Goal: Task Accomplishment & Management: Use online tool/utility

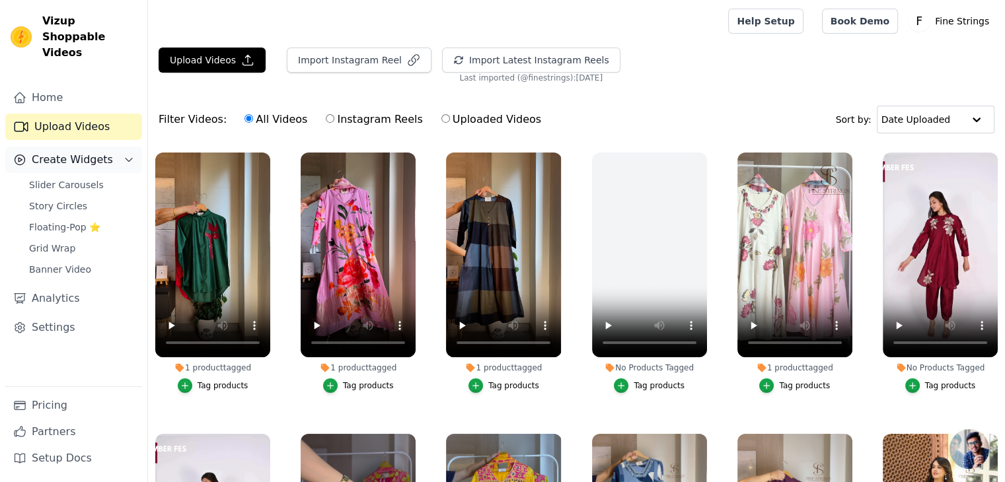
click at [127, 155] on icon "Sidebar" at bounding box center [129, 160] width 11 height 11
click at [95, 152] on span "Create Widgets" at bounding box center [72, 160] width 81 height 16
click at [56, 221] on span "Floating-Pop ⭐" at bounding box center [64, 227] width 71 height 13
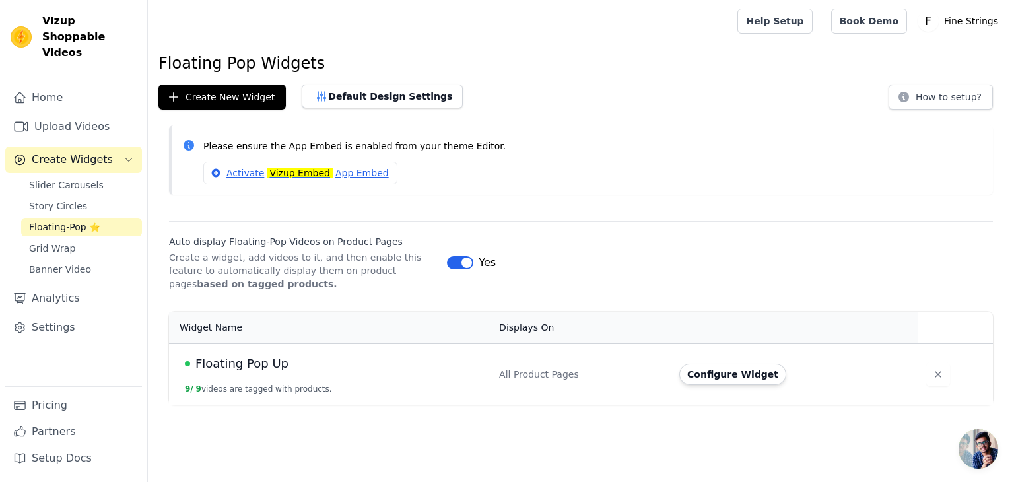
drag, startPoint x: 1014, startPoint y: 93, endPoint x: 1014, endPoint y: 145, distance: 51.5
click at [1014, 145] on div "Floating Pop Widgets Create New Widget Default Design Settings How to setup? Pl…" at bounding box center [581, 231] width 867 height 357
click at [739, 369] on button "Configure Widget" at bounding box center [733, 374] width 107 height 21
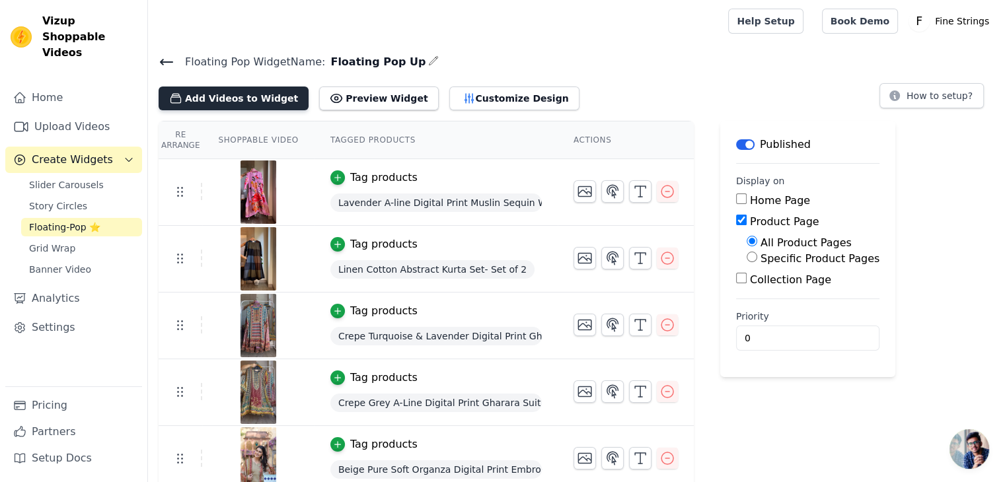
click at [240, 98] on button "Add Videos to Widget" at bounding box center [234, 99] width 150 height 24
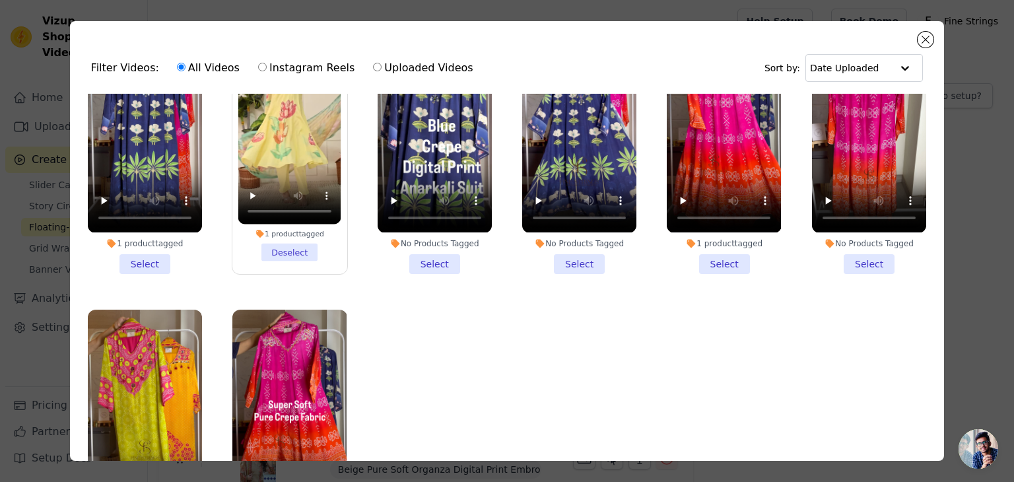
scroll to position [2498, 0]
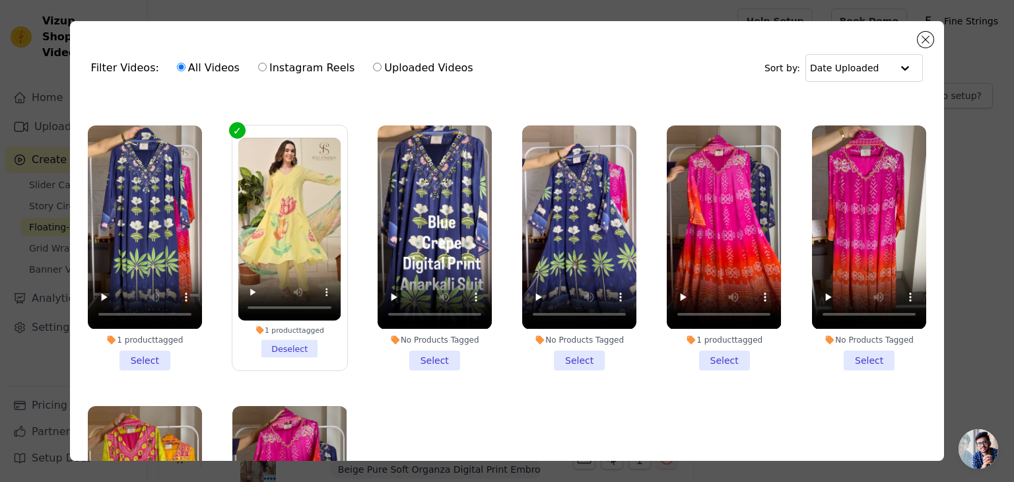
click at [141, 312] on li "1 product tagged Select" at bounding box center [145, 247] width 114 height 244
click at [0, 0] on input "1 product tagged Select" at bounding box center [0, 0] width 0 height 0
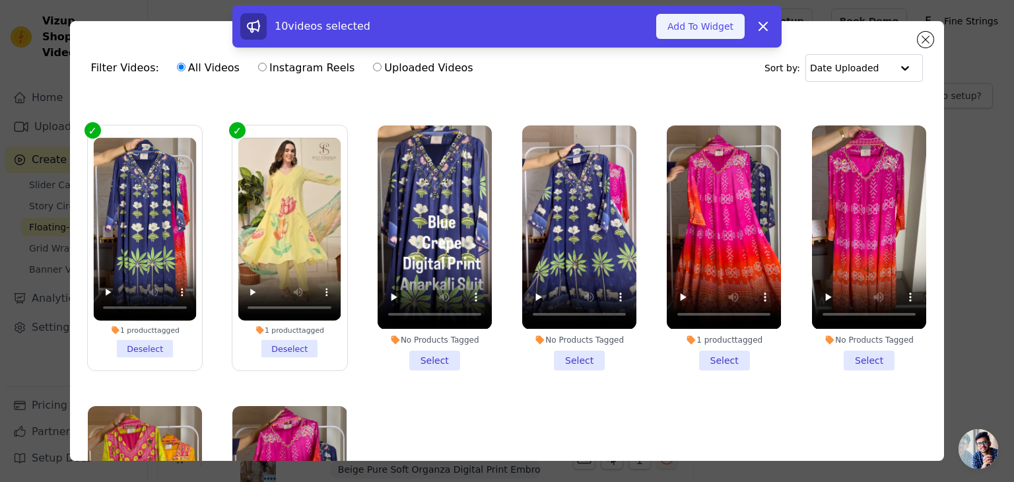
click at [697, 25] on button "Add To Widget" at bounding box center [701, 26] width 89 height 25
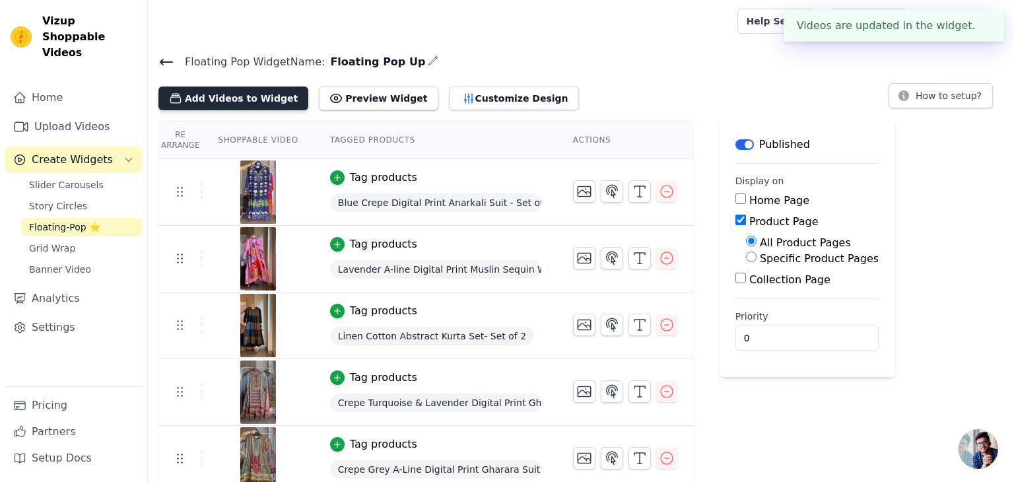
click at [246, 94] on button "Add Videos to Widget" at bounding box center [234, 99] width 150 height 24
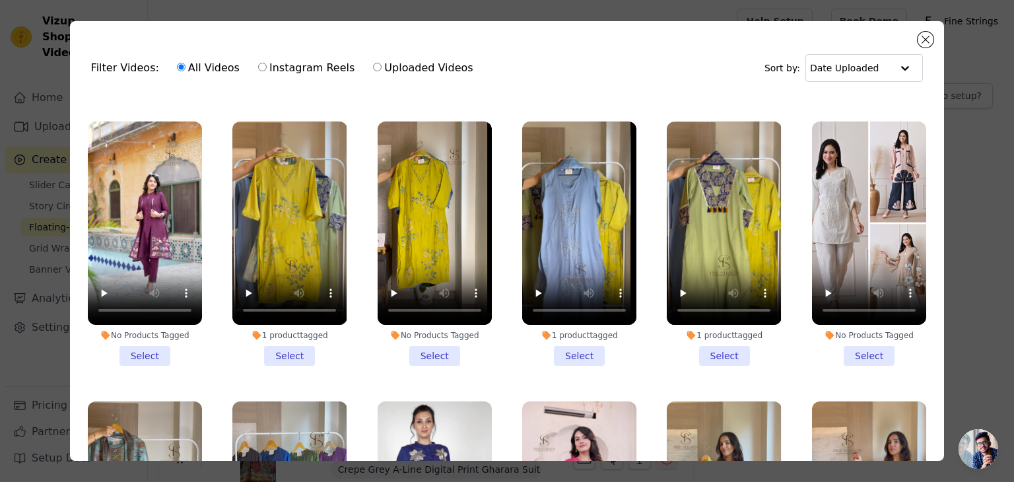
scroll to position [567, 0]
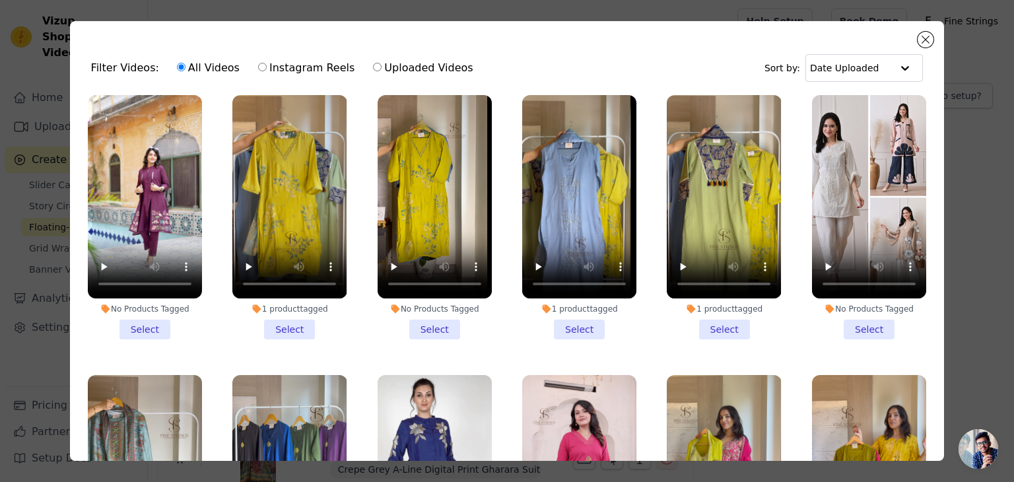
click at [289, 319] on li "1 product tagged Select" at bounding box center [289, 217] width 114 height 244
click at [0, 0] on input "1 product tagged Select" at bounding box center [0, 0] width 0 height 0
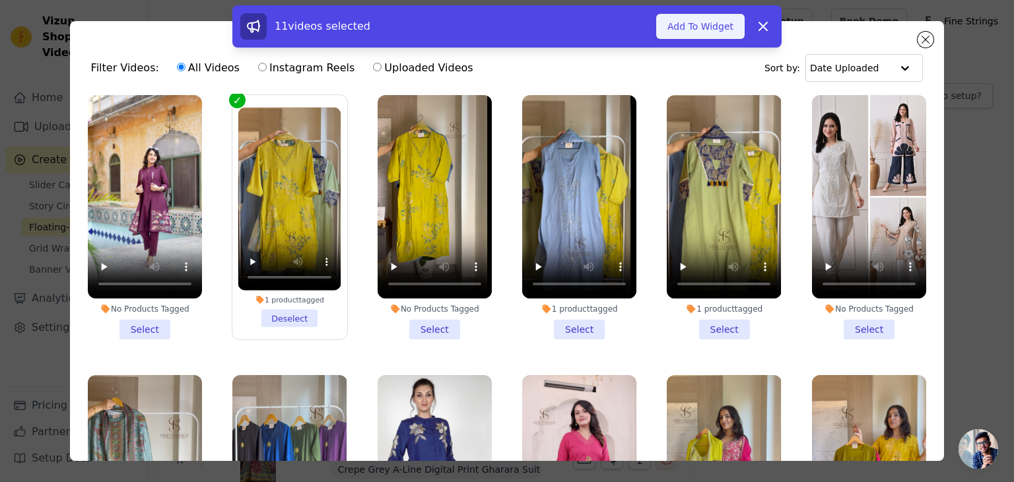
click at [708, 26] on button "Add To Widget" at bounding box center [701, 26] width 89 height 25
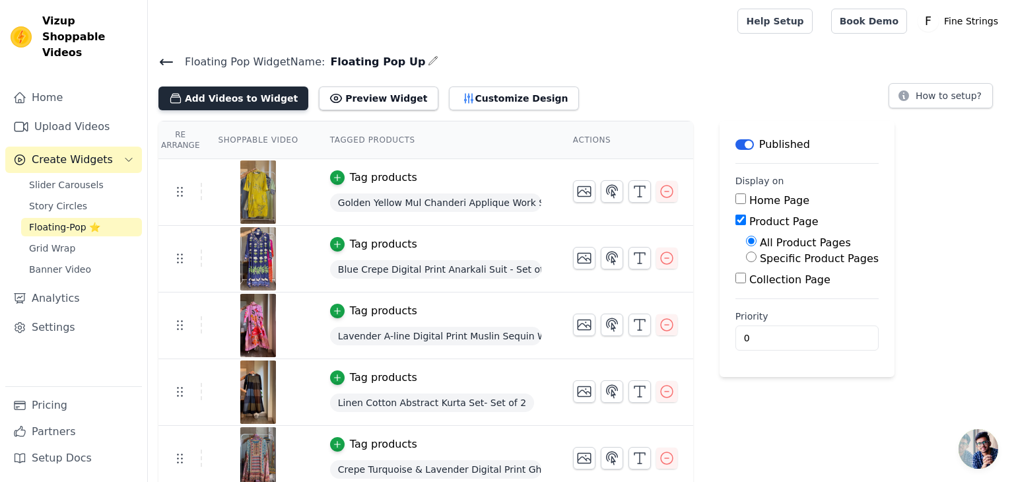
click at [236, 94] on button "Add Videos to Widget" at bounding box center [234, 99] width 150 height 24
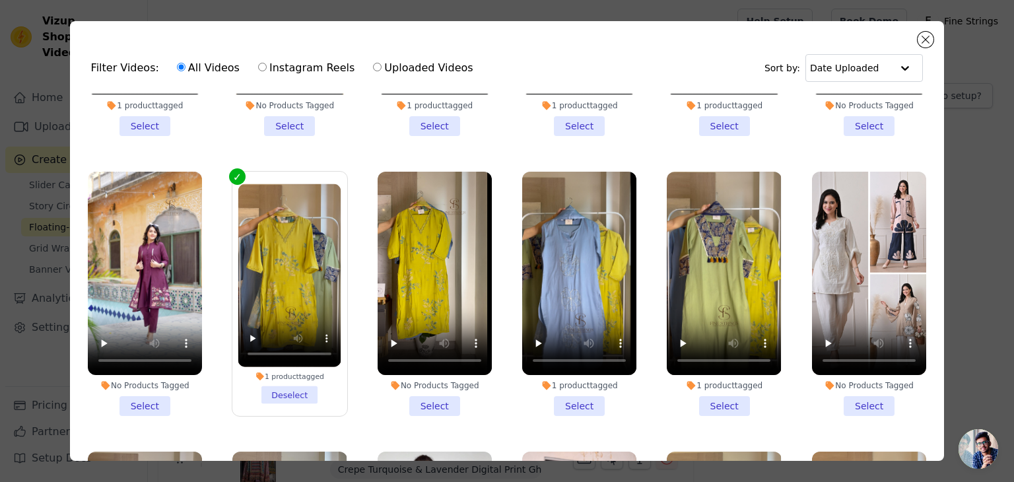
scroll to position [494, 0]
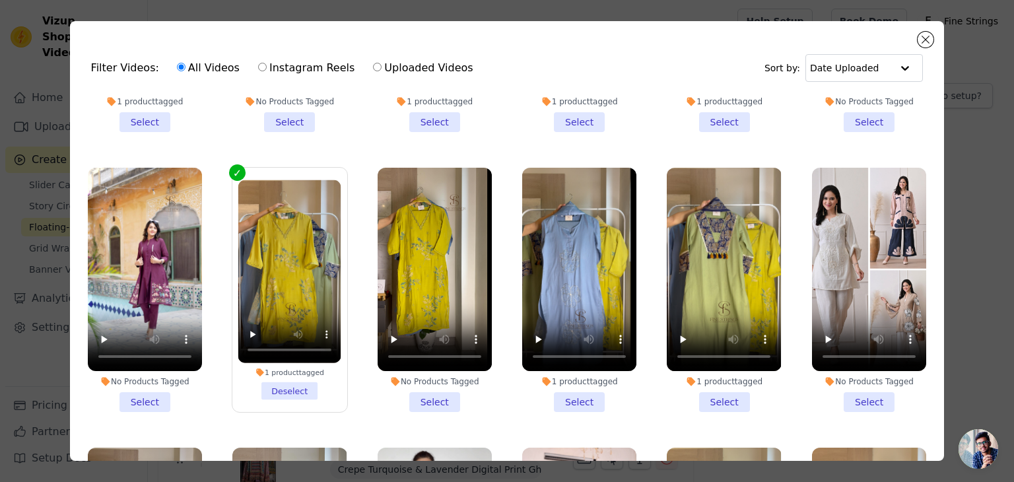
click at [575, 389] on li "1 product tagged Select" at bounding box center [579, 290] width 114 height 244
click at [0, 0] on input "1 product tagged Select" at bounding box center [0, 0] width 0 height 0
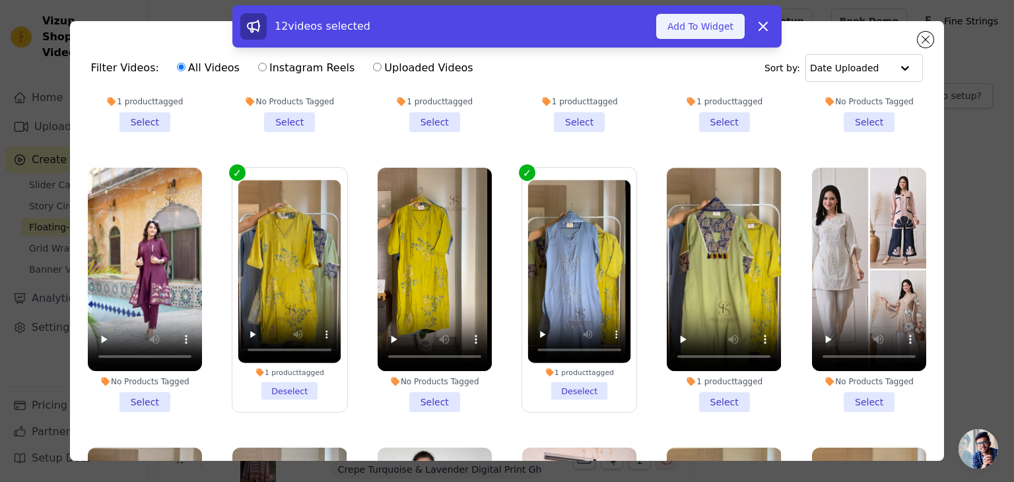
click at [708, 34] on button "Add To Widget" at bounding box center [701, 26] width 89 height 25
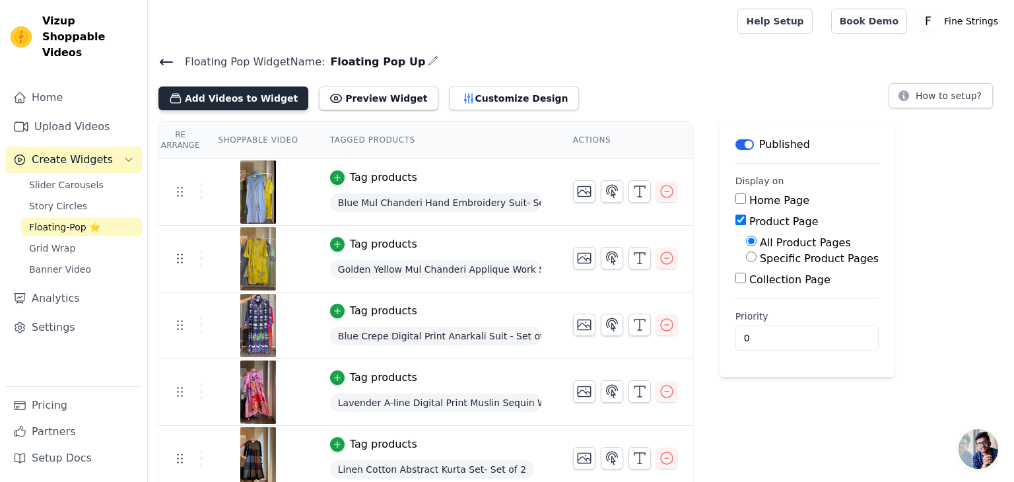
click at [222, 97] on button "Add Videos to Widget" at bounding box center [234, 99] width 150 height 24
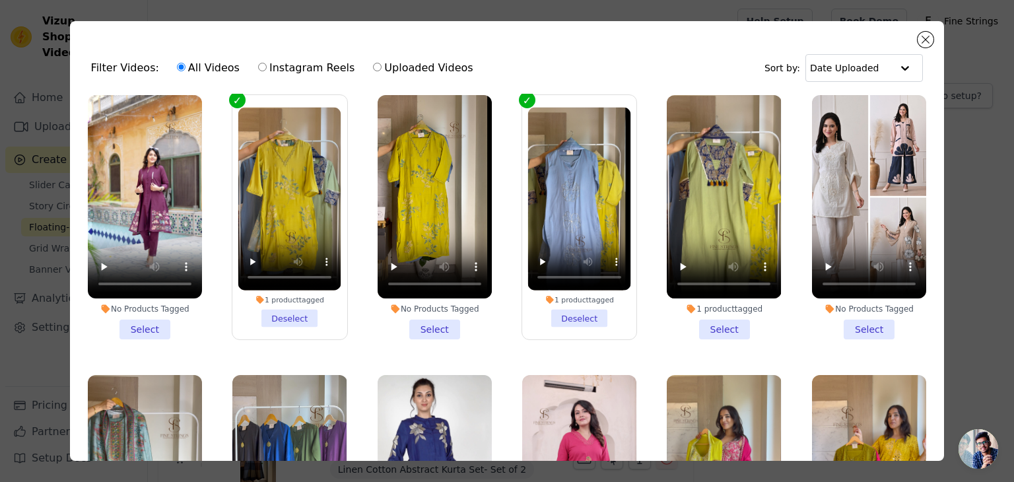
scroll to position [571, 0]
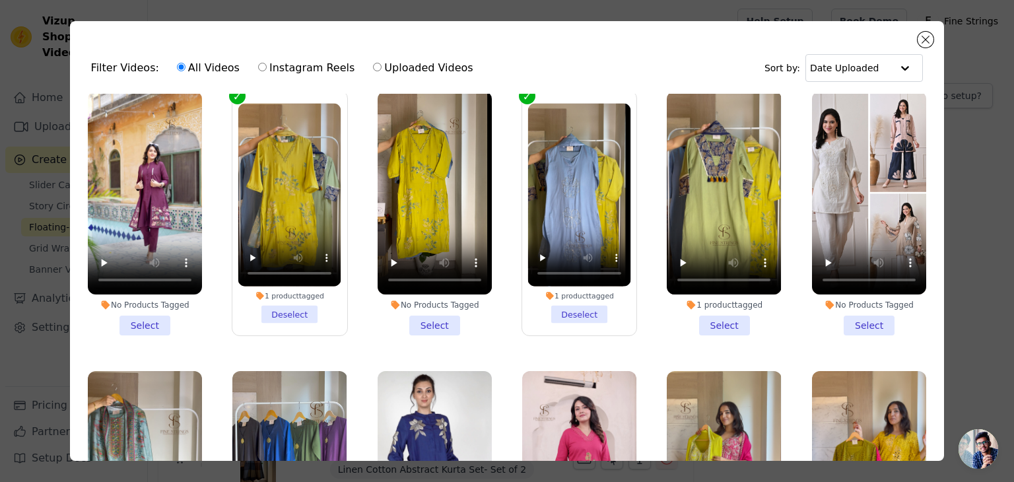
click at [709, 315] on li "1 product tagged Select" at bounding box center [724, 213] width 114 height 244
click at [0, 0] on input "1 product tagged Select" at bounding box center [0, 0] width 0 height 0
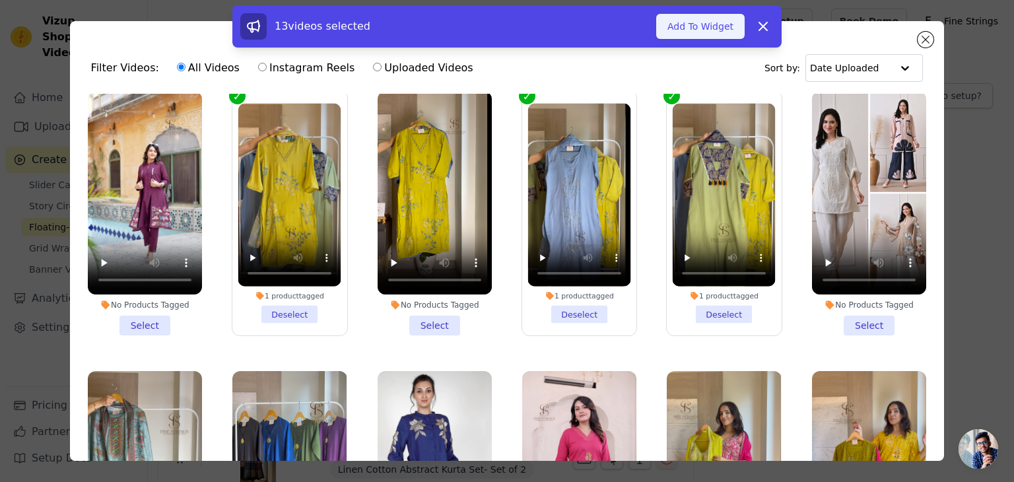
click at [722, 19] on button "Add To Widget" at bounding box center [701, 26] width 89 height 25
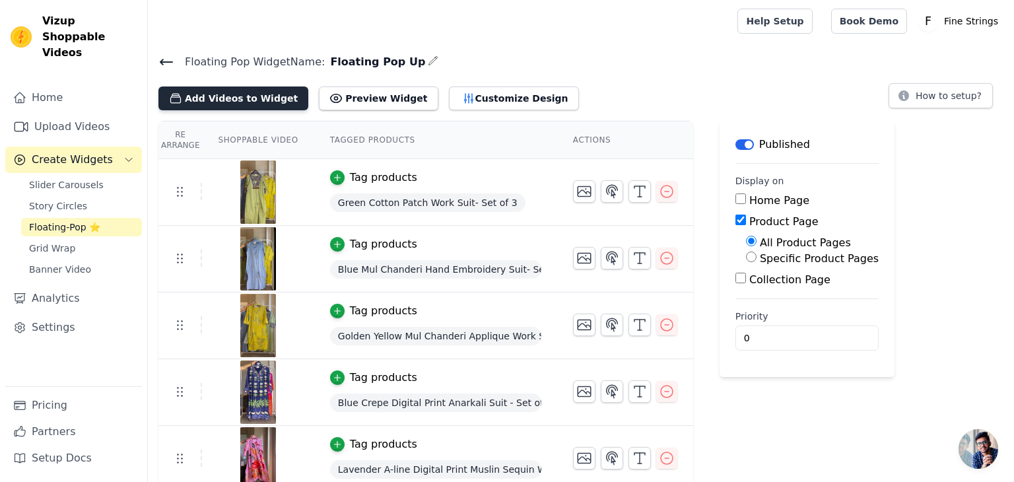
click at [219, 103] on button "Add Videos to Widget" at bounding box center [234, 99] width 150 height 24
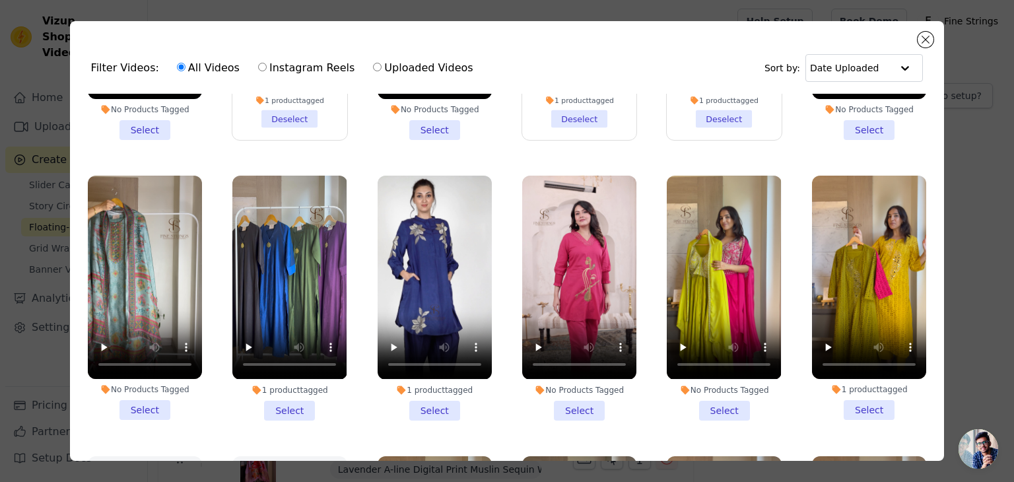
scroll to position [778, 0]
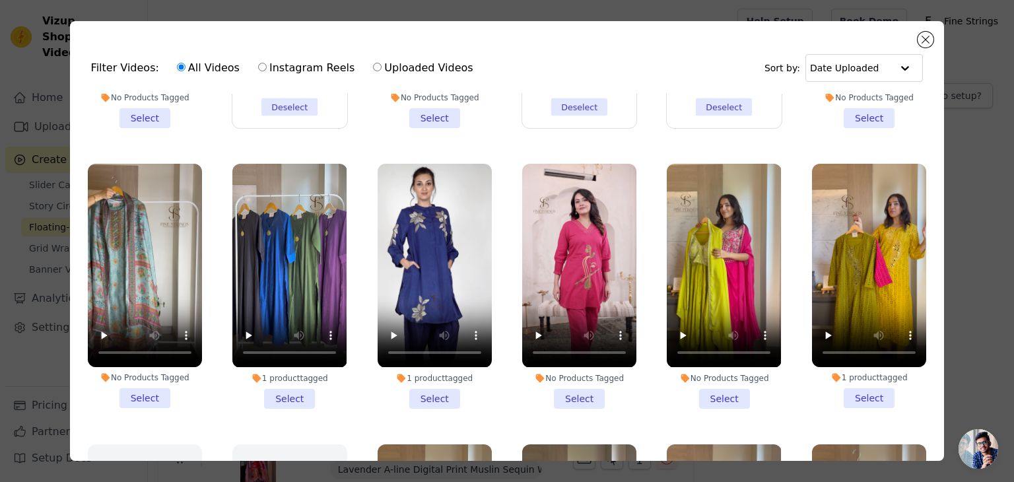
click at [293, 376] on li "1 product tagged Select" at bounding box center [289, 286] width 114 height 244
click at [0, 0] on input "1 product tagged Select" at bounding box center [0, 0] width 0 height 0
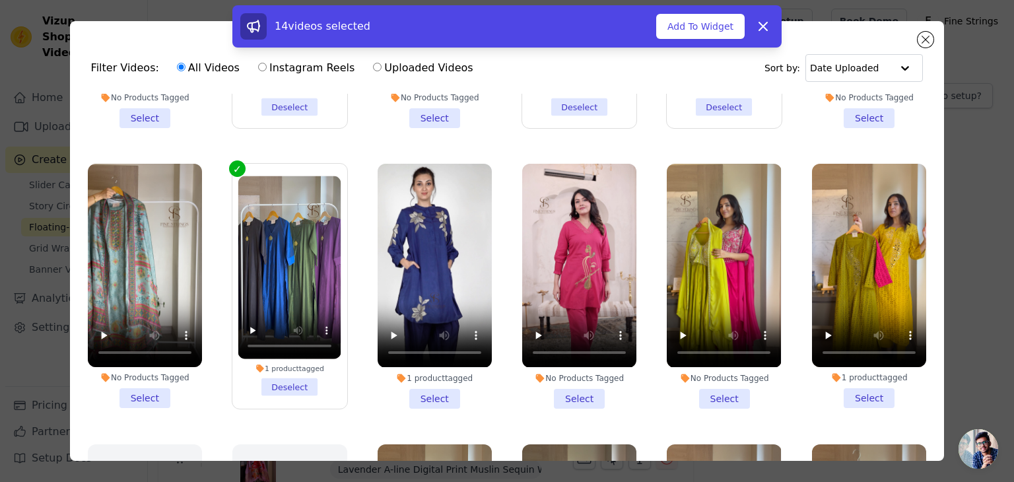
click at [233, 163] on label "1 product tagged Deselect" at bounding box center [290, 286] width 116 height 246
click at [0, 0] on input "1 product tagged Deselect" at bounding box center [0, 0] width 0 height 0
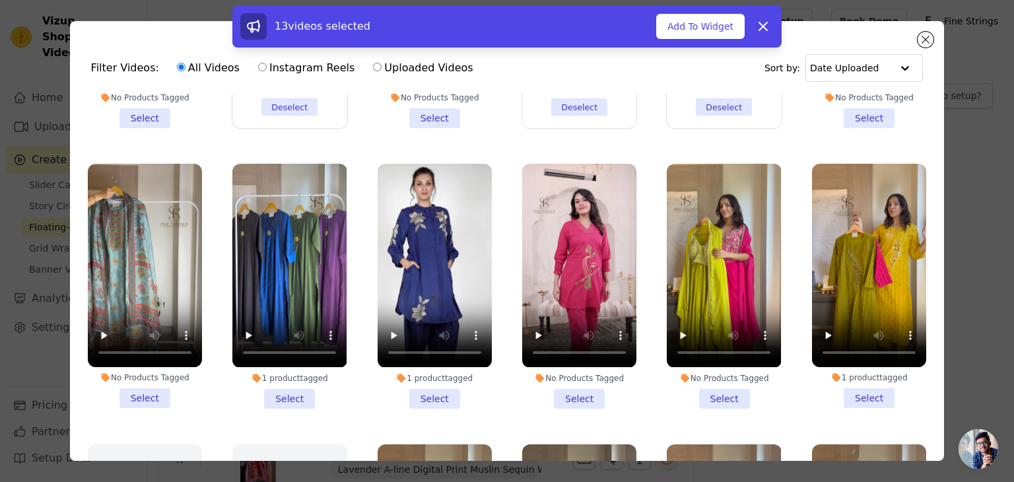
click at [293, 373] on div "1 product tagged" at bounding box center [289, 378] width 114 height 11
click at [0, 0] on input "1 product tagged Select" at bounding box center [0, 0] width 0 height 0
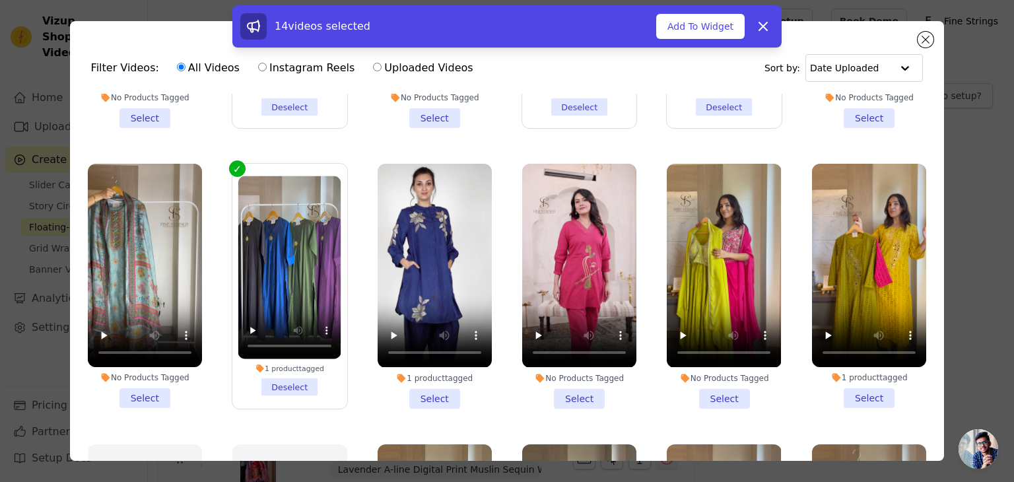
click at [236, 163] on label "1 product tagged Deselect" at bounding box center [290, 286] width 116 height 246
click at [0, 0] on input "1 product tagged Deselect" at bounding box center [0, 0] width 0 height 0
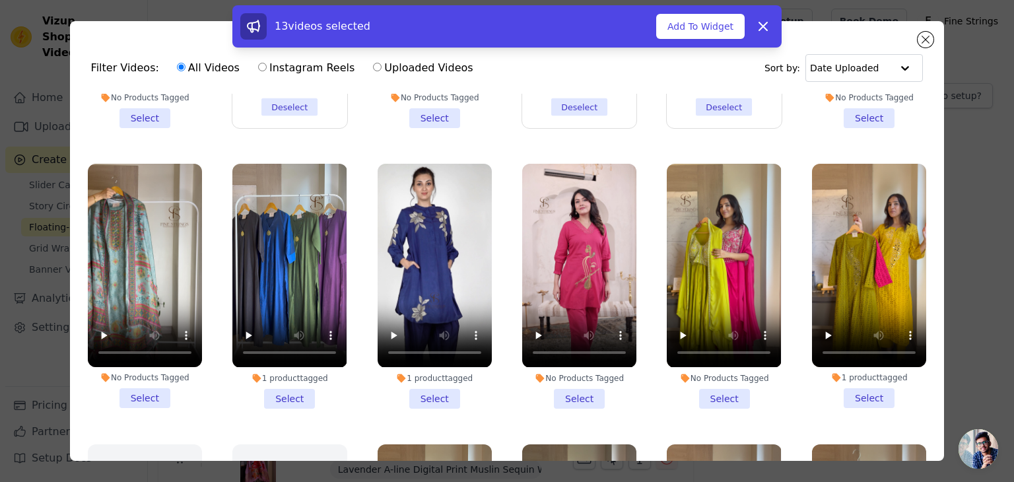
click at [360, 193] on ul "1 product tagged Select 1 product tagged Deselect 1 product tagged Deselect No …" at bounding box center [508, 314] width 854 height 440
click at [252, 374] on icon at bounding box center [256, 378] width 9 height 9
click at [0, 0] on input "1 product tagged Select" at bounding box center [0, 0] width 0 height 0
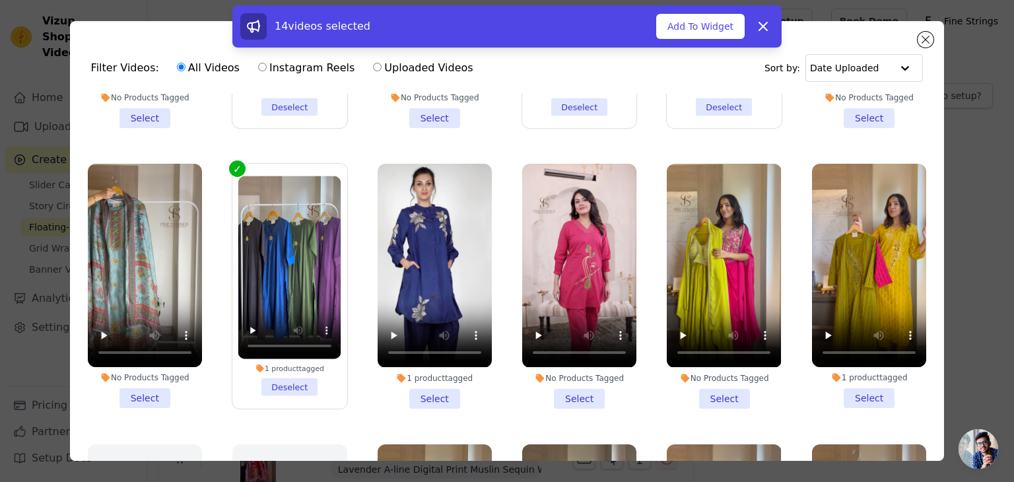
click at [234, 163] on label "1 product tagged Deselect" at bounding box center [290, 286] width 116 height 246
click at [0, 0] on input "1 product tagged Deselect" at bounding box center [0, 0] width 0 height 0
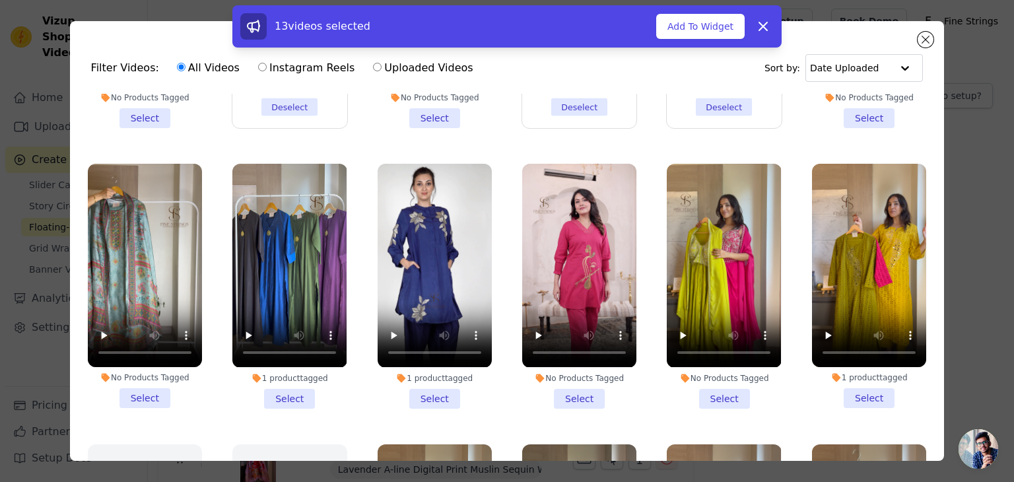
click at [291, 386] on li "1 product tagged Select" at bounding box center [289, 286] width 114 height 244
click at [0, 0] on input "1 product tagged Select" at bounding box center [0, 0] width 0 height 0
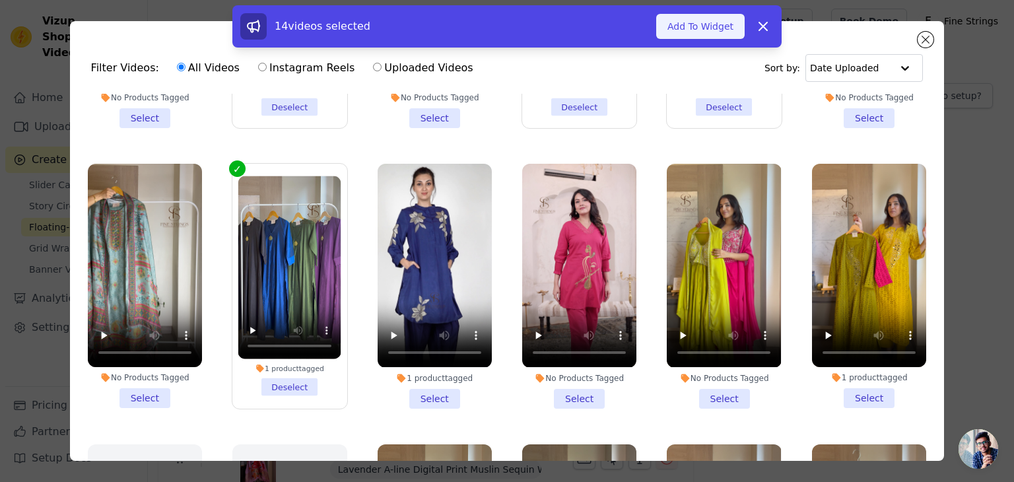
click at [703, 28] on button "Add To Widget" at bounding box center [701, 26] width 89 height 25
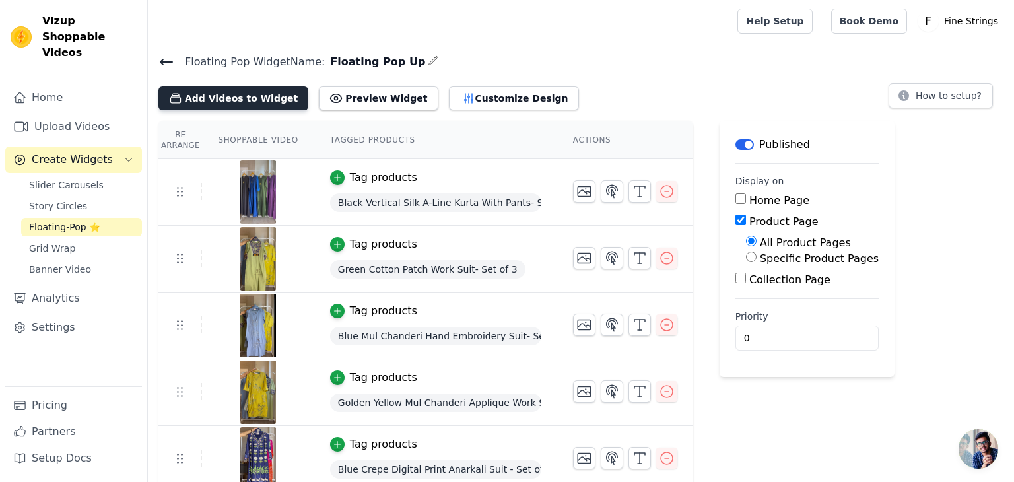
click at [251, 91] on button "Add Videos to Widget" at bounding box center [234, 99] width 150 height 24
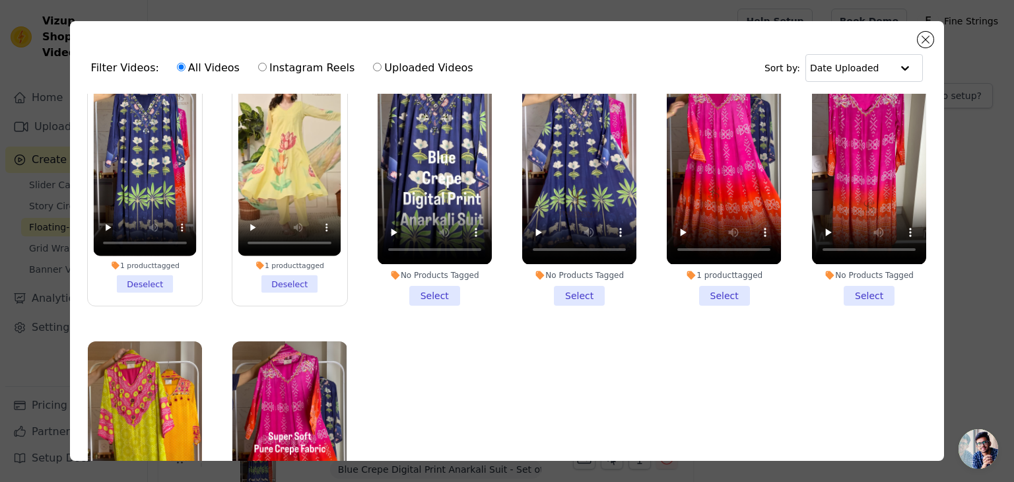
scroll to position [2594, 0]
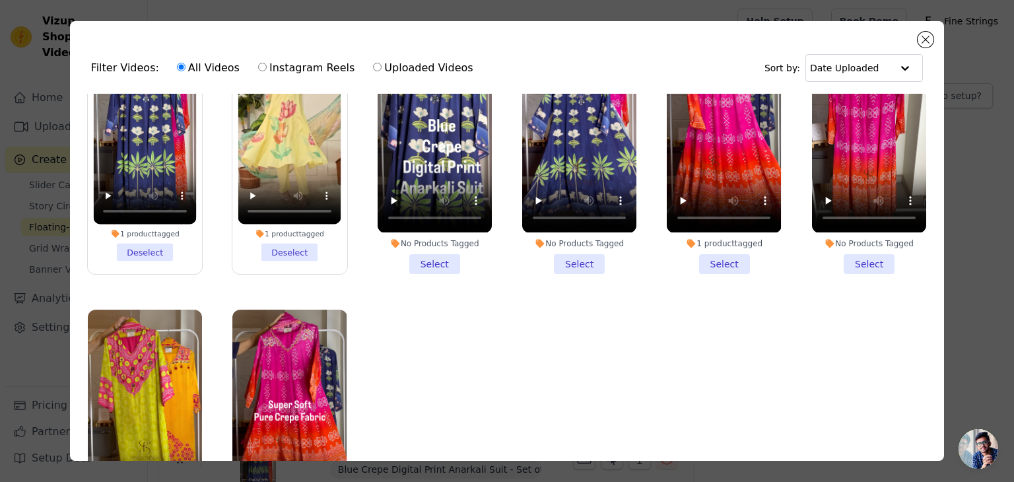
click at [715, 215] on li "1 product tagged Select" at bounding box center [724, 151] width 114 height 244
click at [0, 0] on input "1 product tagged Select" at bounding box center [0, 0] width 0 height 0
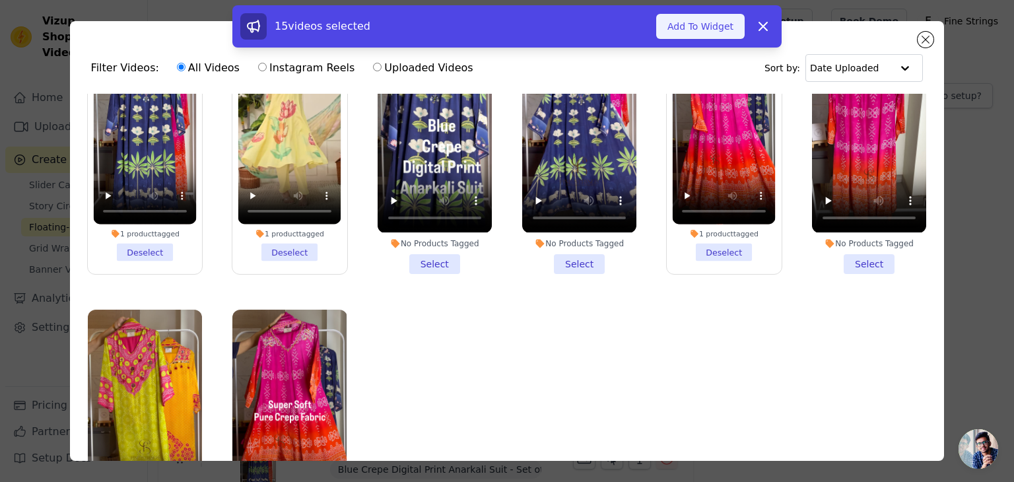
click at [707, 27] on button "Add To Widget" at bounding box center [701, 26] width 89 height 25
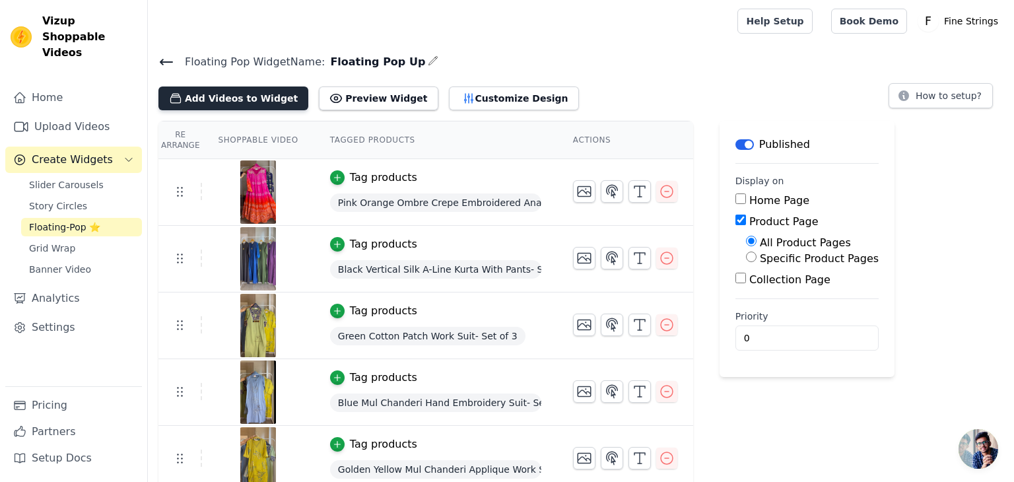
click at [235, 97] on button "Add Videos to Widget" at bounding box center [234, 99] width 150 height 24
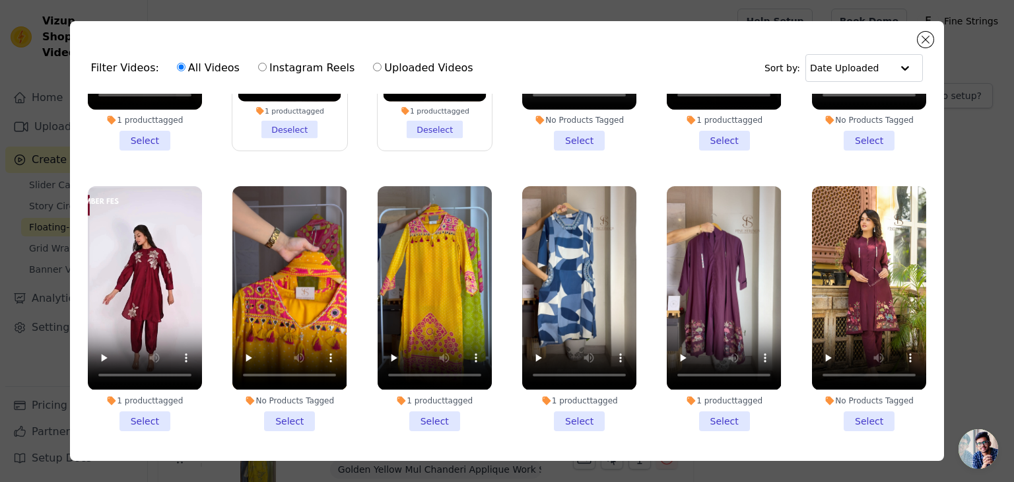
scroll to position [317, 0]
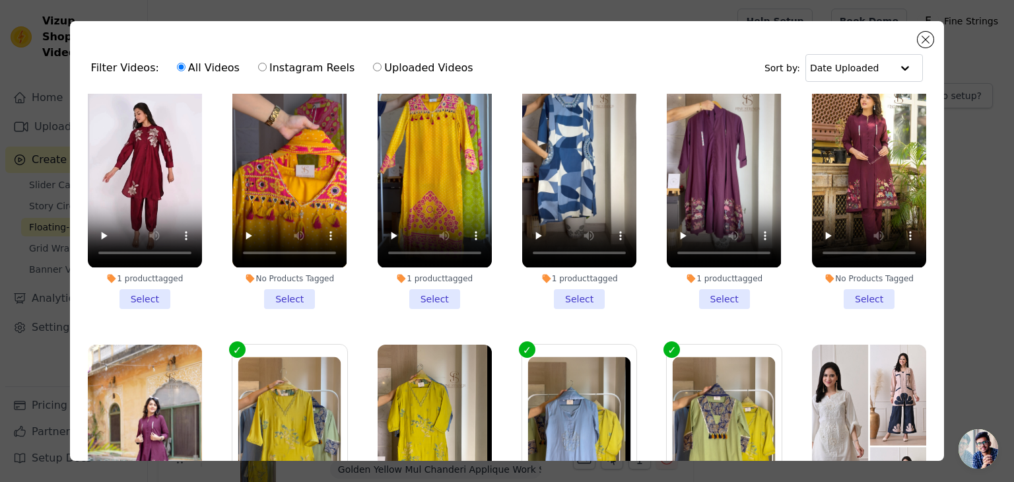
click at [711, 285] on li "1 product tagged Select" at bounding box center [724, 186] width 114 height 244
click at [0, 0] on input "1 product tagged Select" at bounding box center [0, 0] width 0 height 0
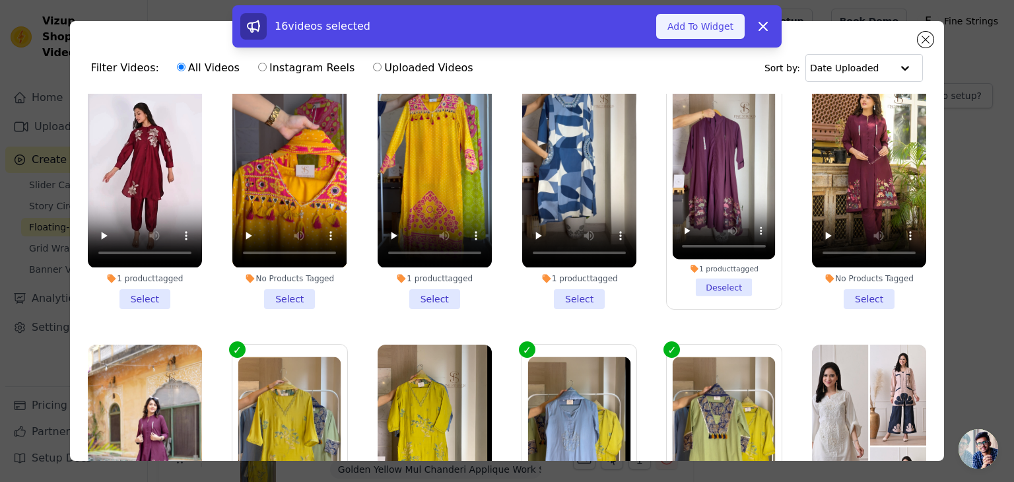
click at [710, 19] on button "Add To Widget" at bounding box center [701, 26] width 89 height 25
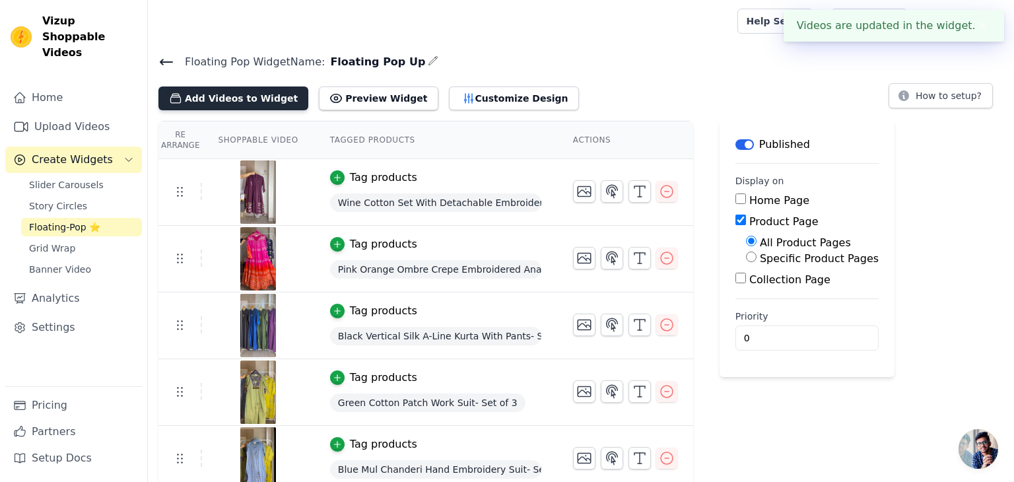
click at [227, 93] on button "Add Videos to Widget" at bounding box center [234, 99] width 150 height 24
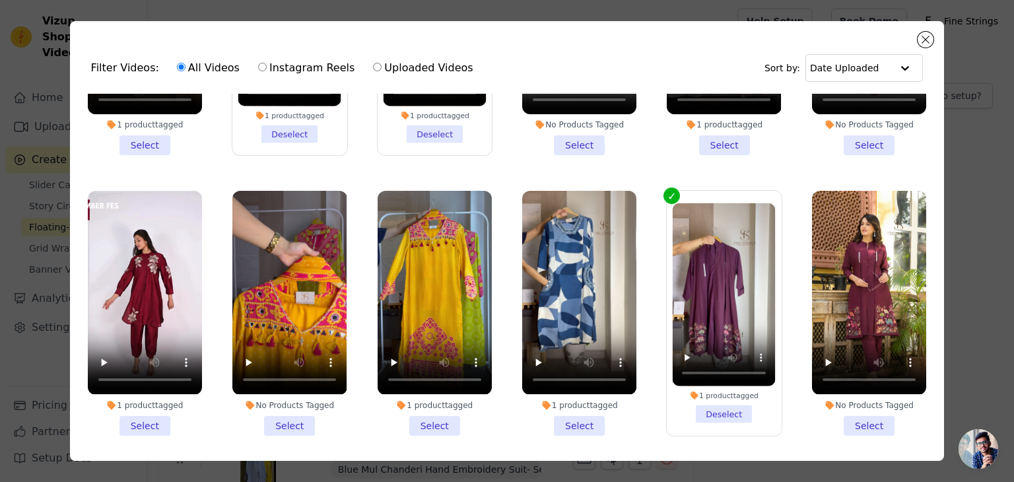
scroll to position [213, 0]
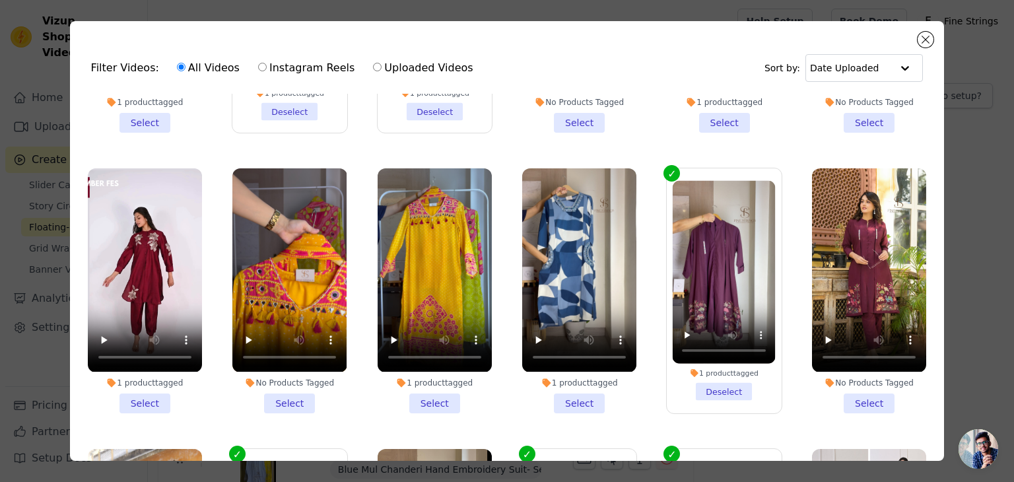
click at [585, 390] on li "1 product tagged Select" at bounding box center [579, 290] width 114 height 244
click at [0, 0] on input "1 product tagged Select" at bounding box center [0, 0] width 0 height 0
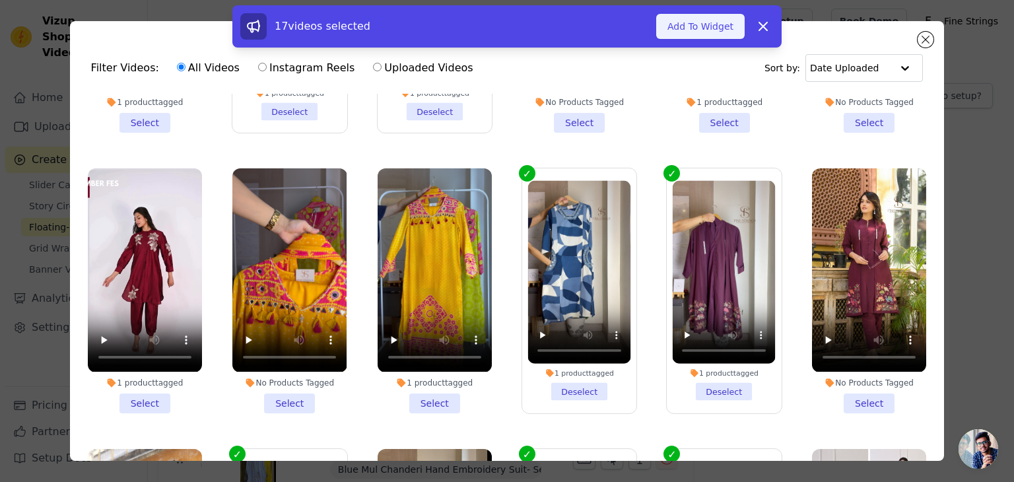
click at [711, 30] on button "Add To Widget" at bounding box center [701, 26] width 89 height 25
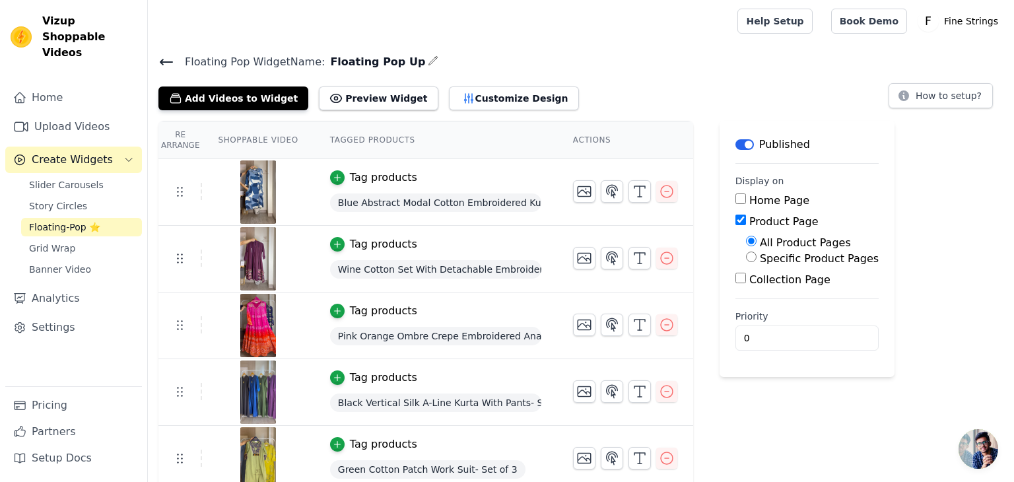
drag, startPoint x: 1012, startPoint y: 121, endPoint x: 1012, endPoint y: 150, distance: 29.1
drag, startPoint x: 153, startPoint y: 355, endPoint x: 151, endPoint y: 336, distance: 19.9
drag, startPoint x: 1013, startPoint y: 48, endPoint x: 996, endPoint y: 98, distance: 52.4
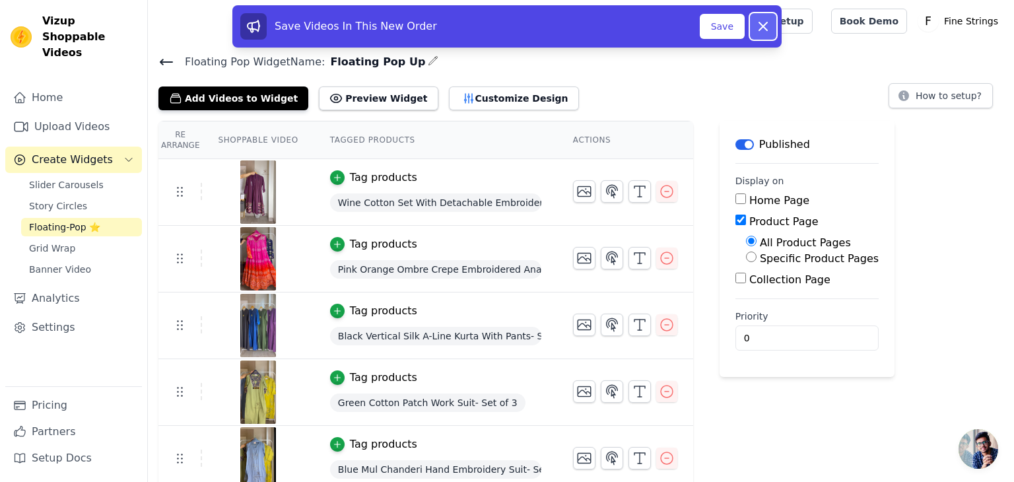
click at [762, 27] on icon at bounding box center [764, 26] width 8 height 8
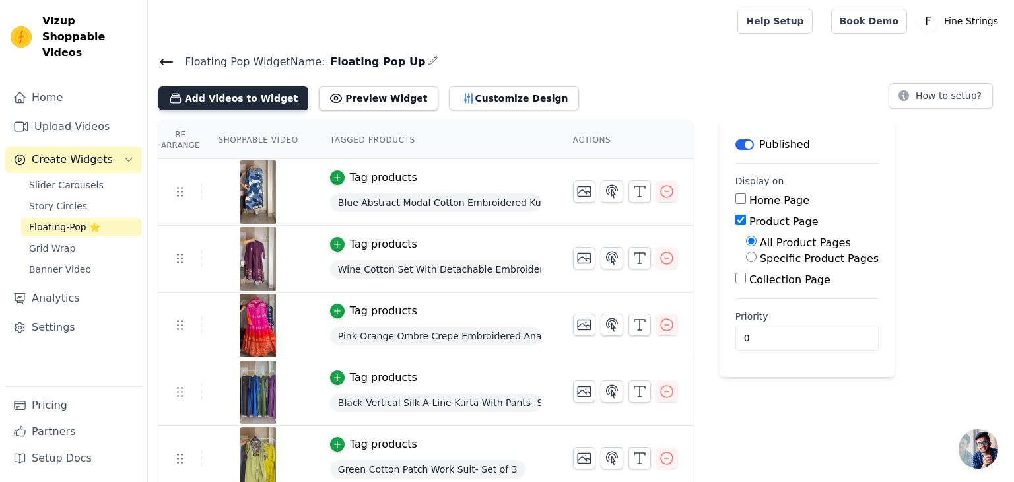
click at [248, 96] on button "Add Videos to Widget" at bounding box center [234, 99] width 150 height 24
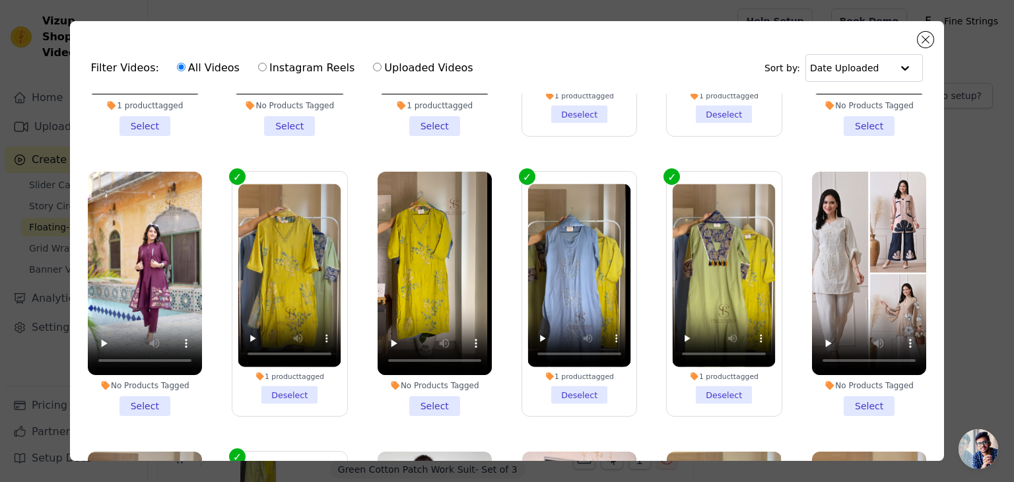
scroll to position [0, 0]
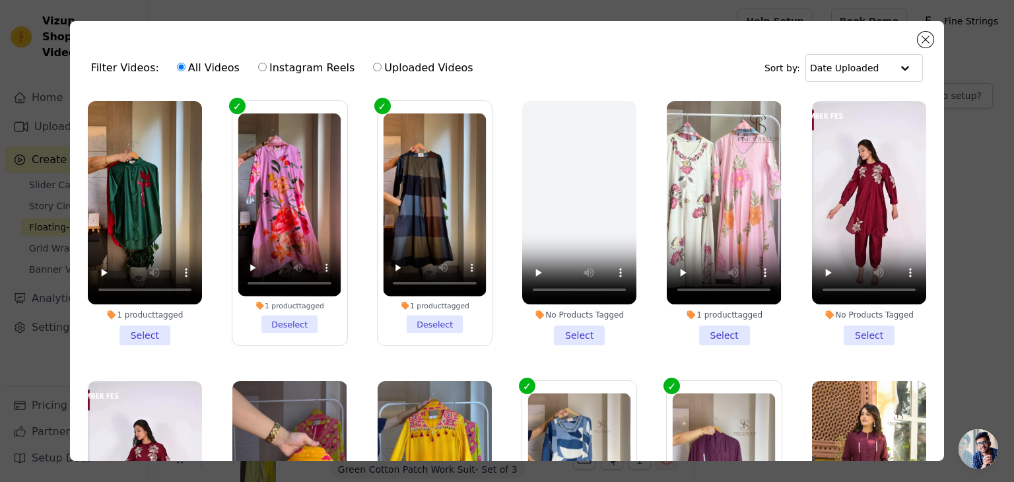
click at [307, 71] on label "Instagram Reels" at bounding box center [307, 67] width 98 height 17
click at [267, 71] on input "Instagram Reels" at bounding box center [262, 67] width 9 height 9
radio input "true"
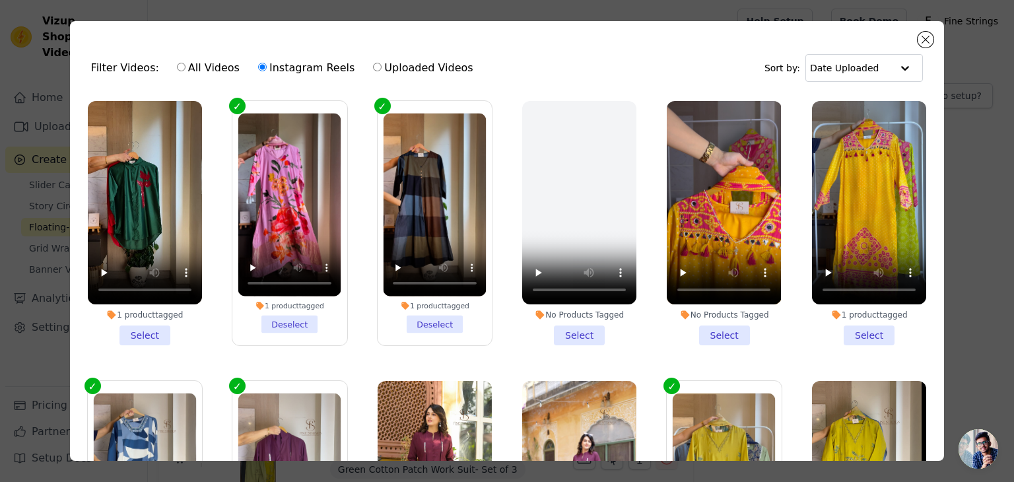
click at [182, 71] on label "All Videos" at bounding box center [208, 67] width 64 height 17
click at [182, 71] on input "All Videos" at bounding box center [181, 67] width 9 height 9
radio input "true"
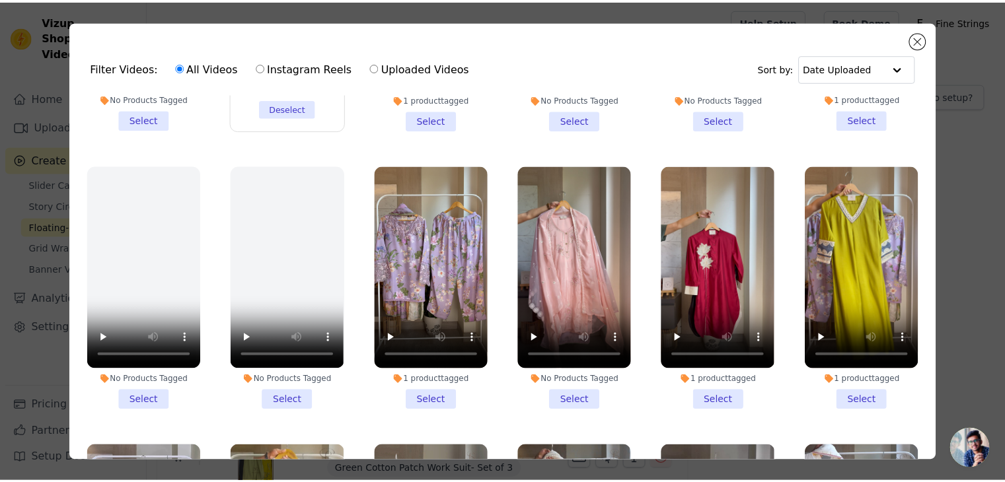
scroll to position [1065, 0]
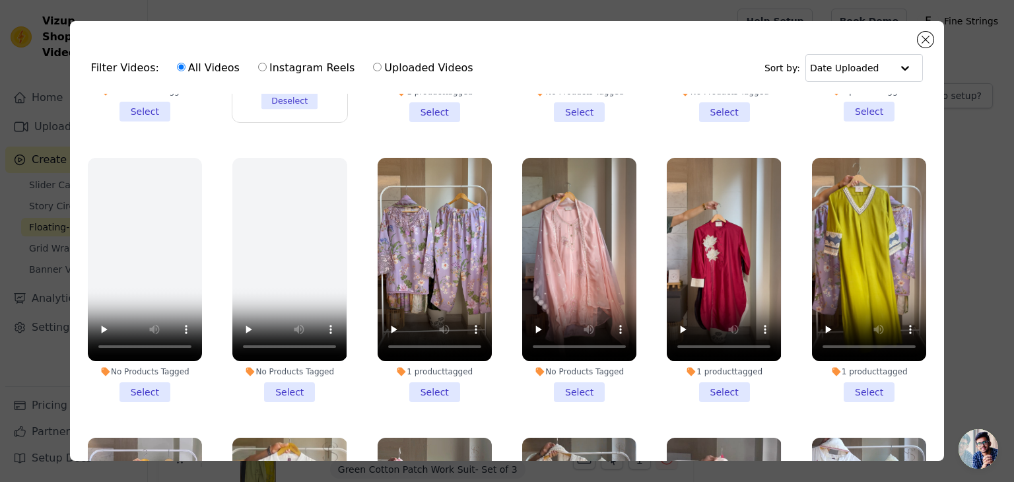
click at [582, 367] on div "No Products Tagged" at bounding box center [579, 372] width 114 height 11
click at [0, 0] on input "No Products Tagged Select" at bounding box center [0, 0] width 0 height 0
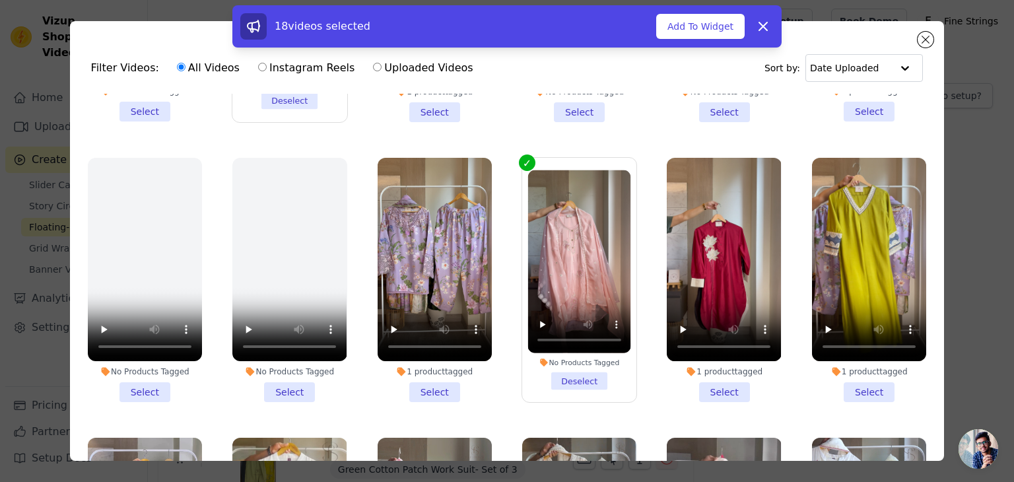
click at [558, 358] on div "No Products Tagged" at bounding box center [579, 362] width 103 height 9
click at [0, 0] on input "No Products Tagged Deselect" at bounding box center [0, 0] width 0 height 0
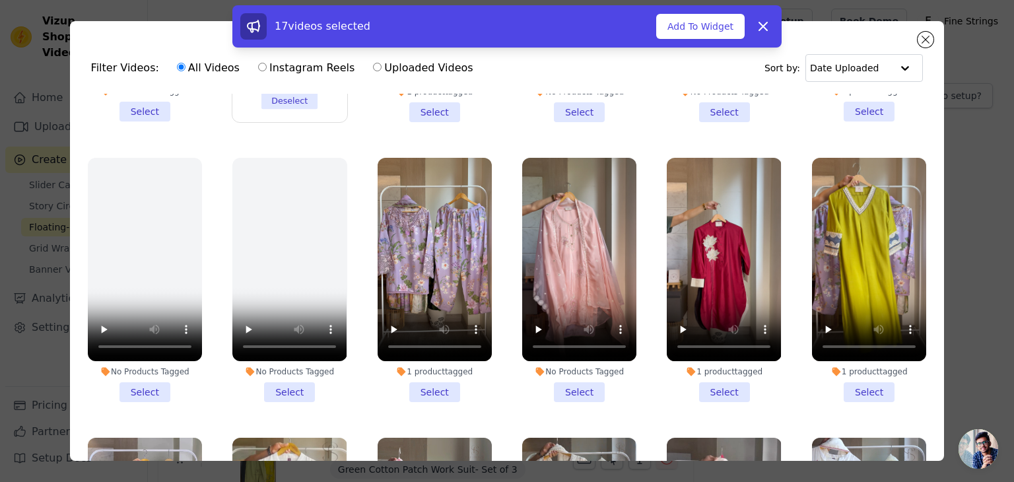
click at [536, 367] on icon at bounding box center [540, 371] width 9 height 9
click at [0, 0] on input "No Products Tagged Select" at bounding box center [0, 0] width 0 height 0
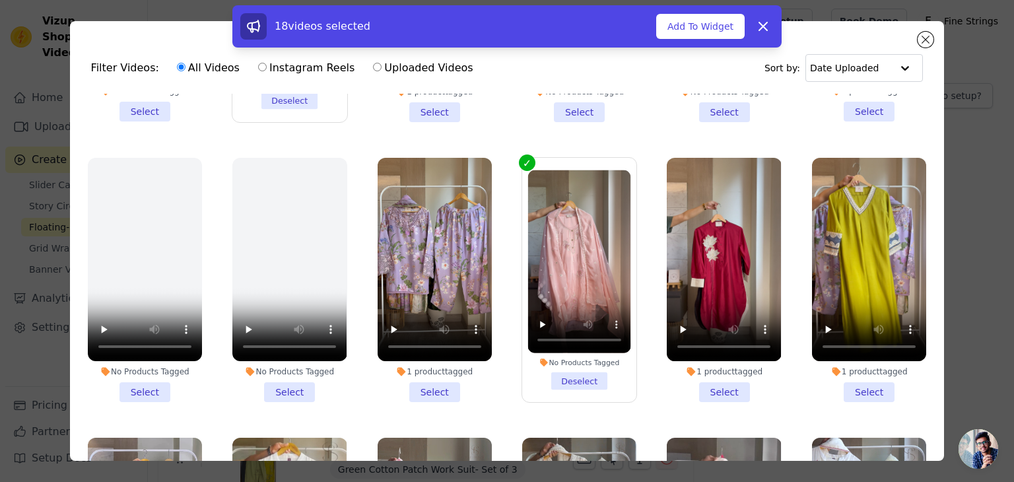
click at [541, 359] on icon at bounding box center [545, 363] width 8 height 8
click at [0, 0] on input "No Products Tagged Deselect" at bounding box center [0, 0] width 0 height 0
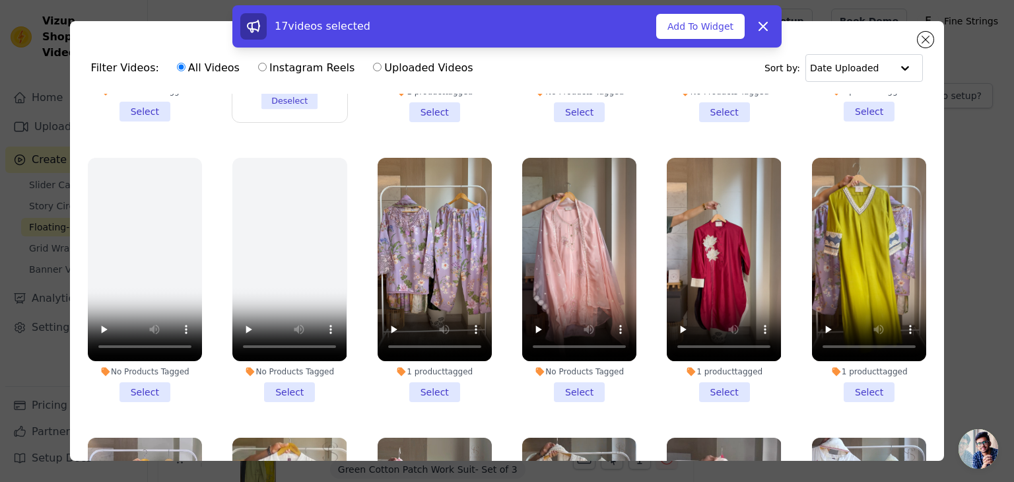
click at [579, 363] on li "No Products Tagged Select" at bounding box center [579, 280] width 114 height 244
click at [0, 0] on input "No Products Tagged Select" at bounding box center [0, 0] width 0 height 0
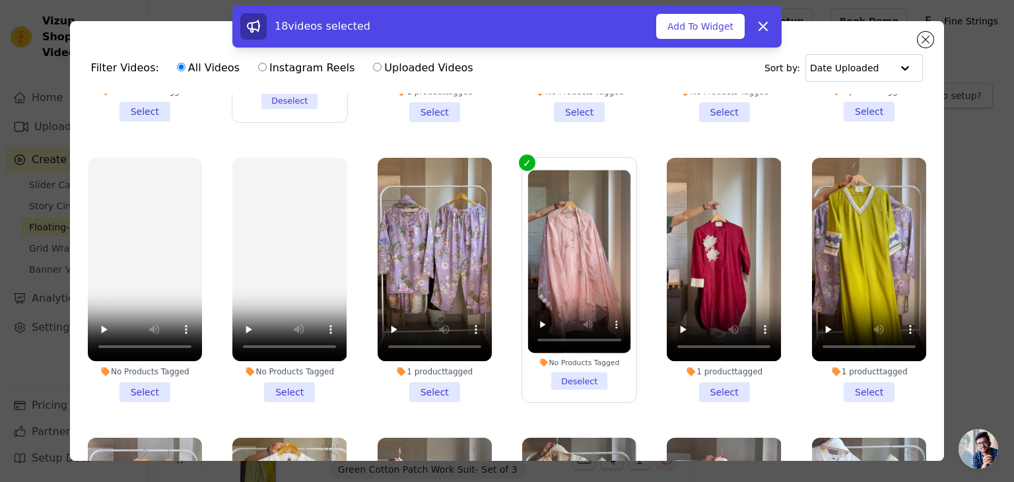
click at [516, 151] on div "No Products Tagged Deselect" at bounding box center [579, 280] width 129 height 259
click at [522, 157] on label "No Products Tagged Deselect" at bounding box center [580, 280] width 116 height 246
click at [0, 0] on input "No Products Tagged Deselect" at bounding box center [0, 0] width 0 height 0
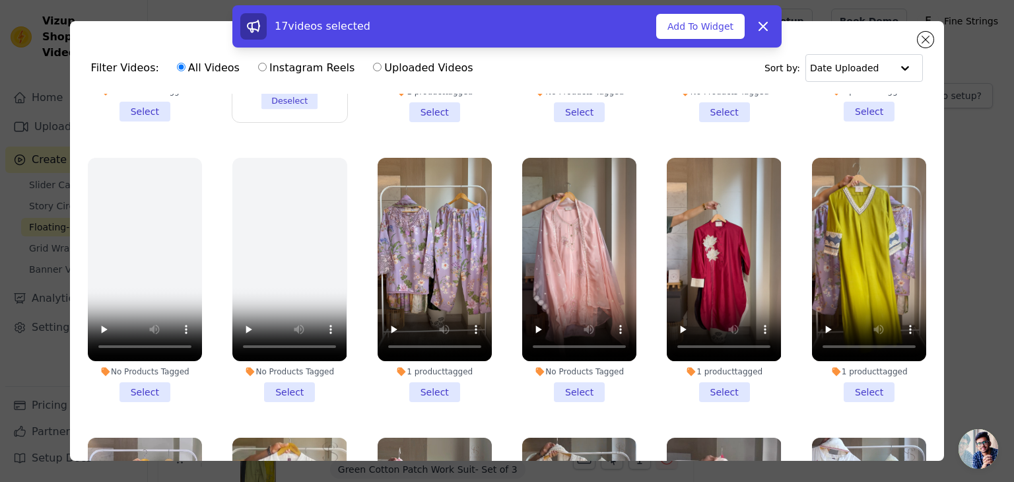
click at [612, 367] on div "No Products Tagged" at bounding box center [579, 372] width 114 height 11
click at [0, 0] on input "No Products Tagged Select" at bounding box center [0, 0] width 0 height 0
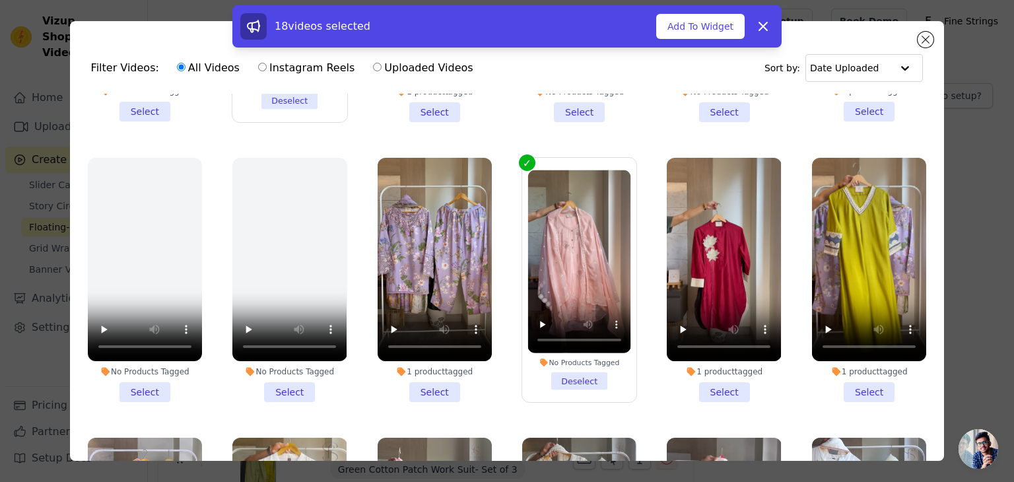
click at [523, 157] on label "No Products Tagged Deselect" at bounding box center [580, 280] width 116 height 246
click at [0, 0] on input "No Products Tagged Deselect" at bounding box center [0, 0] width 0 height 0
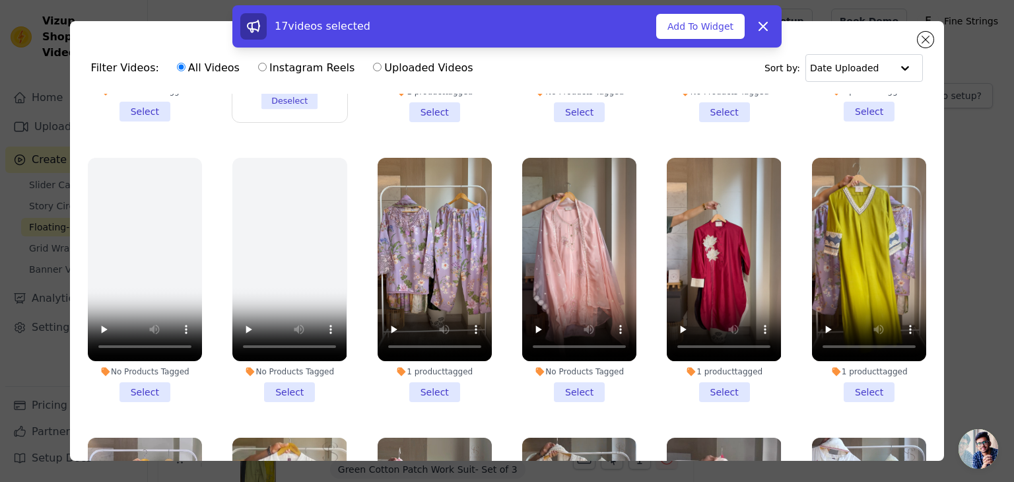
click at [635, 125] on ul "1 product tagged Select 1 product tagged Deselect 1 product tagged Deselect No …" at bounding box center [508, 314] width 854 height 440
click at [42, 166] on div "Filter Videos: All Videos Instagram Reels Uploaded Videos Sort by: Date Uploade…" at bounding box center [507, 241] width 972 height 482
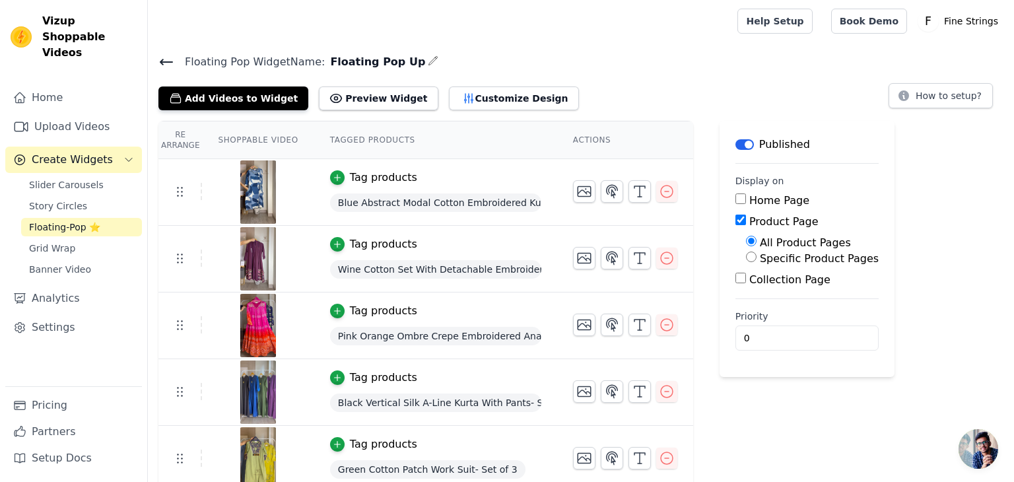
click at [68, 152] on span "Create Widgets" at bounding box center [72, 160] width 81 height 16
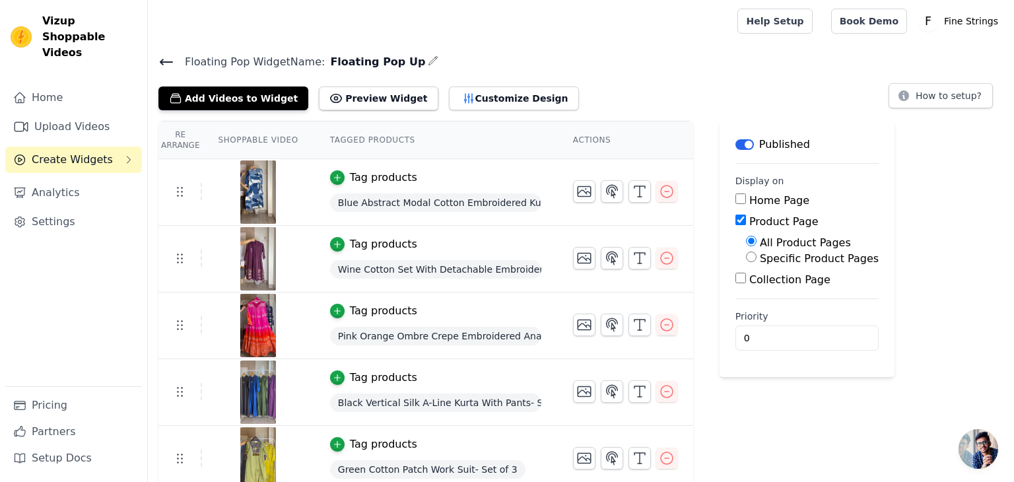
click at [68, 152] on span "Create Widgets" at bounding box center [72, 160] width 81 height 16
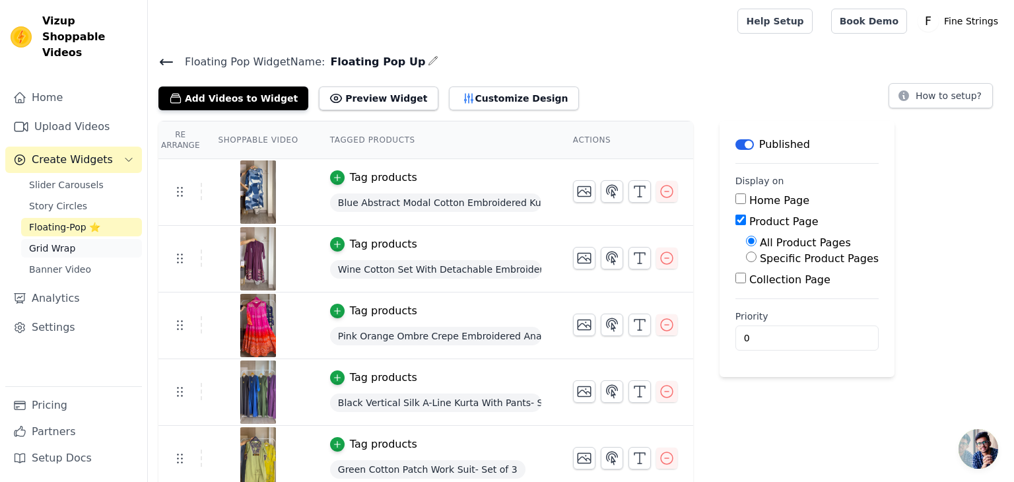
click at [42, 242] on span "Grid Wrap" at bounding box center [52, 248] width 46 height 13
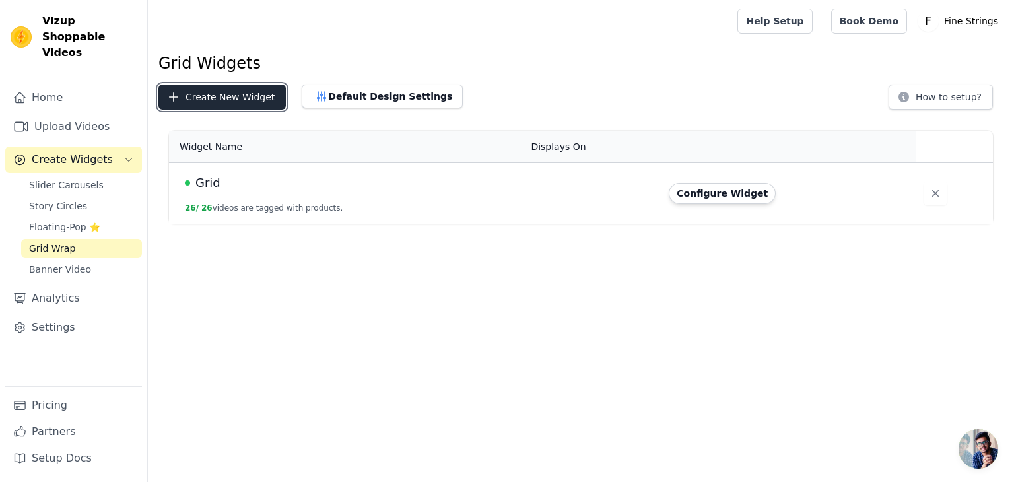
click at [192, 94] on button "Create New Widget" at bounding box center [222, 97] width 127 height 25
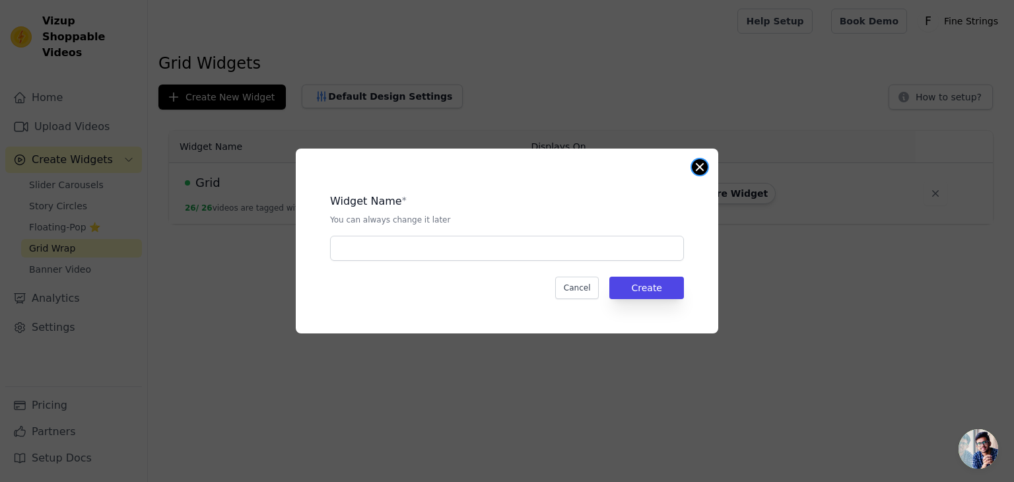
click at [697, 172] on button "Close modal" at bounding box center [700, 167] width 16 height 16
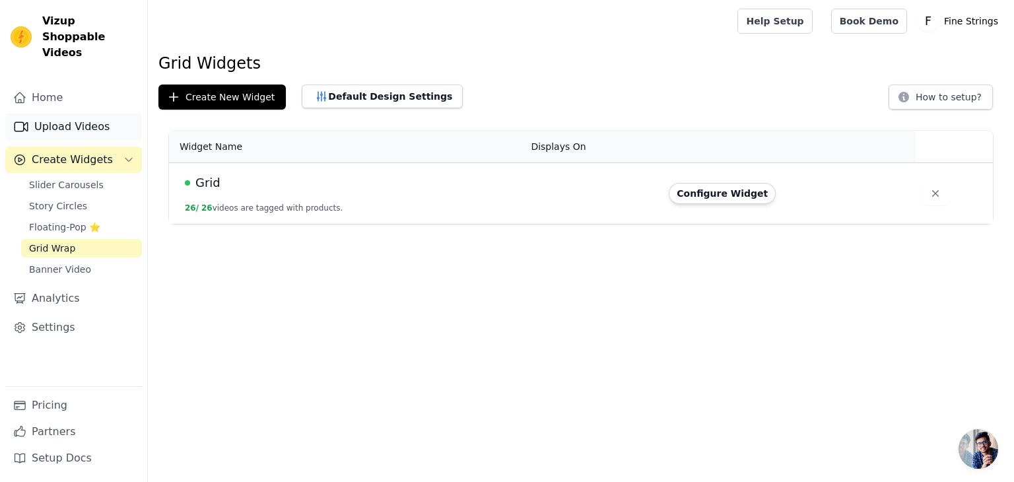
click at [79, 114] on link "Upload Videos" at bounding box center [73, 127] width 137 height 26
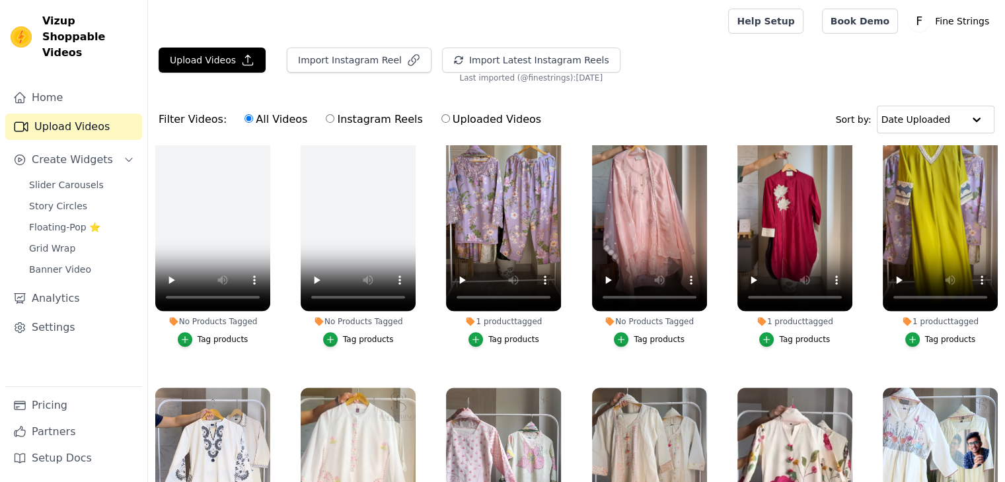
scroll to position [1166, 0]
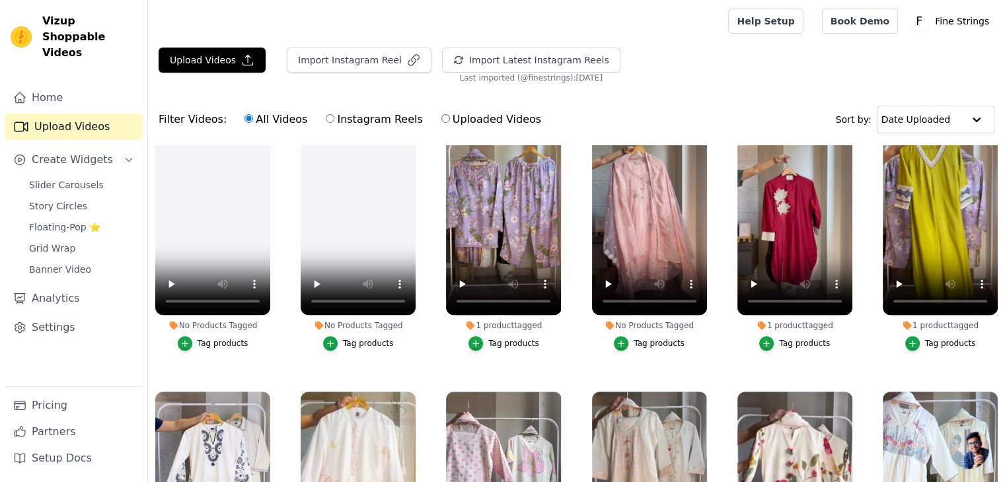
click at [647, 338] on div "Tag products" at bounding box center [658, 343] width 51 height 11
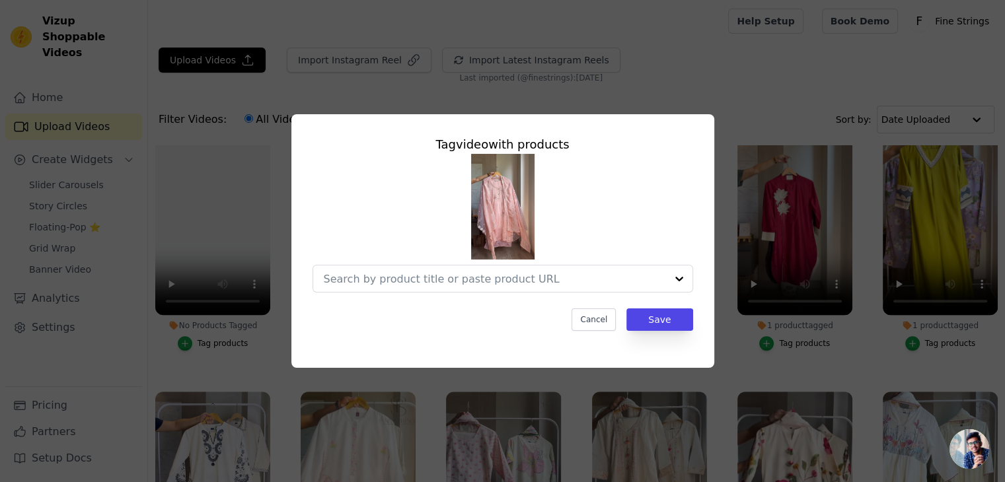
scroll to position [1178, 0]
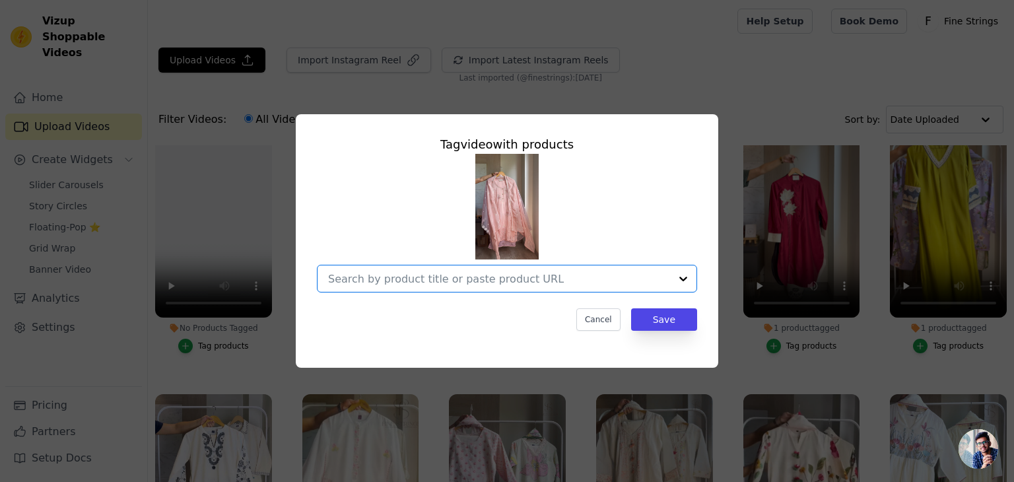
click at [434, 280] on input "No Products Tagged Tag video with products Option undefined, selected. Select i…" at bounding box center [499, 279] width 342 height 13
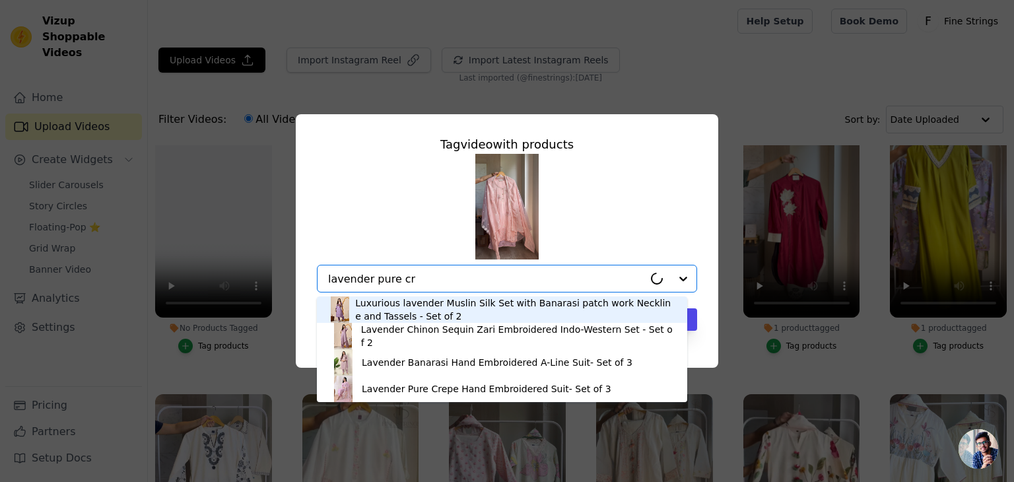
type input "lavender pure cre"
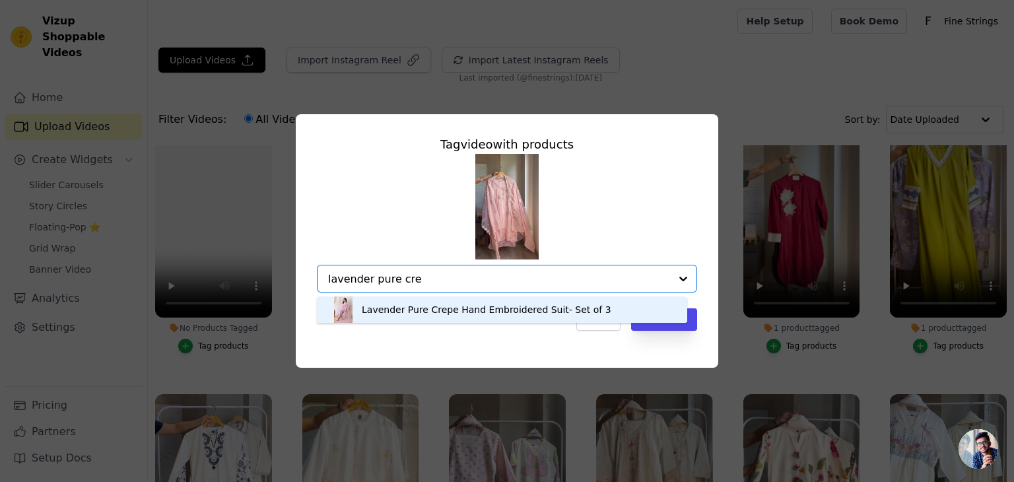
click at [489, 310] on div "Lavender Pure Crepe Hand Embroidered Suit- Set of 3" at bounding box center [487, 309] width 250 height 13
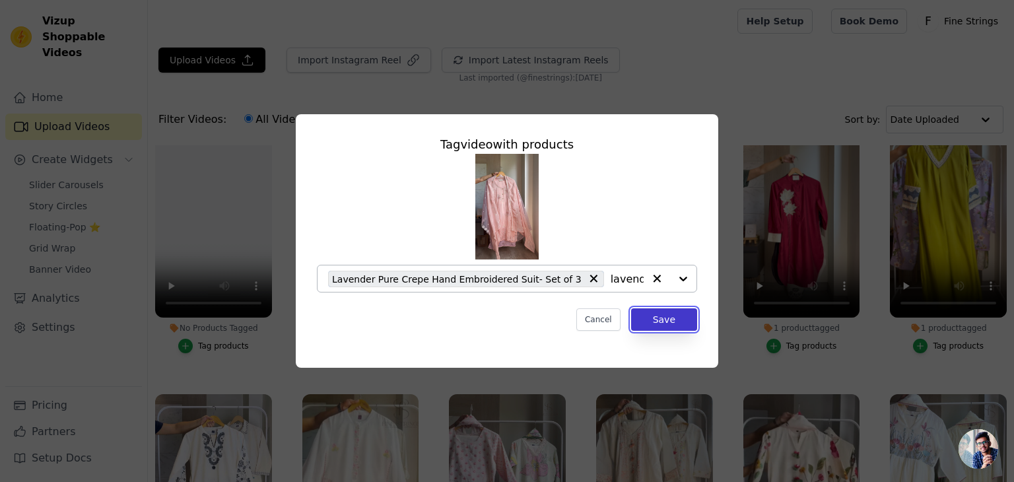
click at [656, 323] on button "Save" at bounding box center [664, 319] width 66 height 22
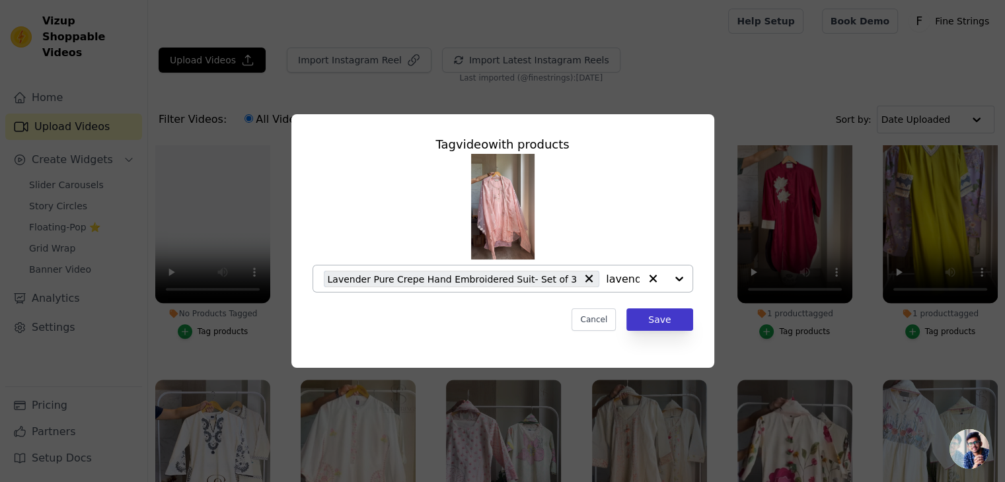
scroll to position [1166, 0]
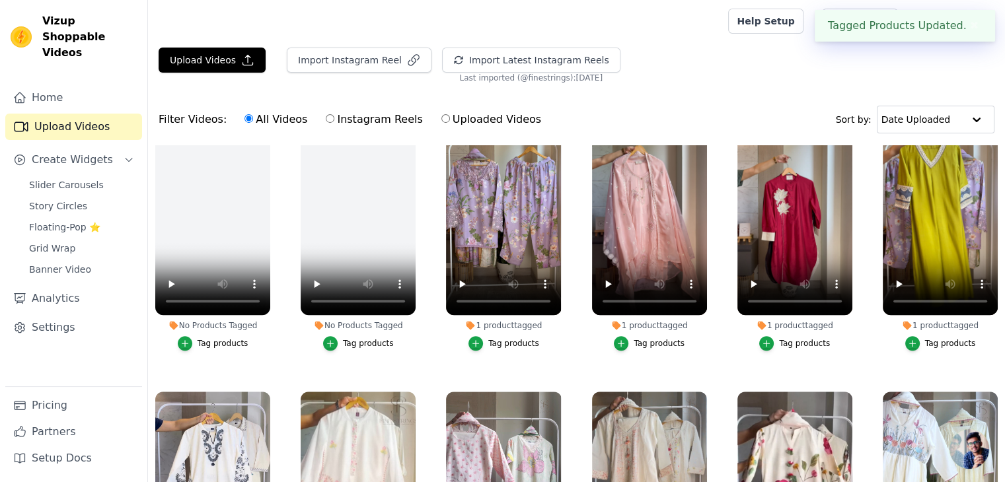
click at [639, 338] on div "Tag products" at bounding box center [658, 343] width 51 height 11
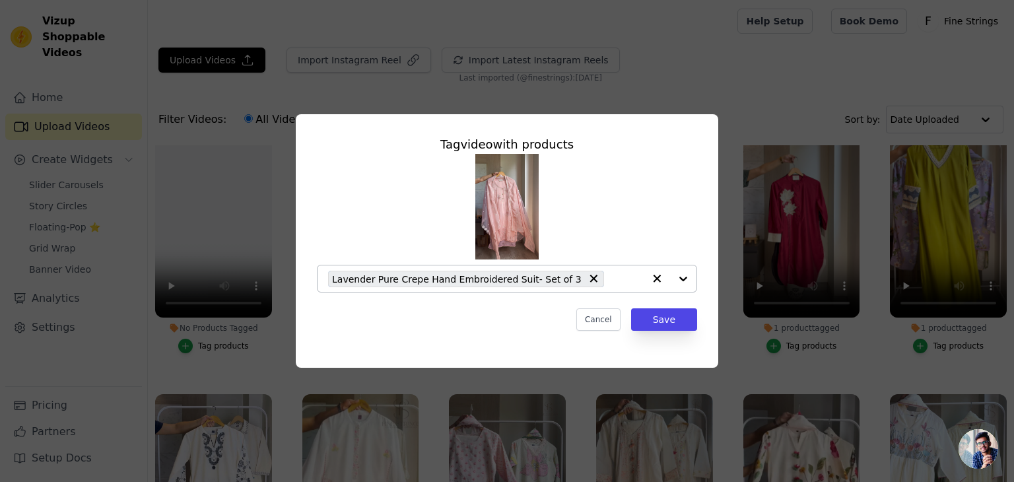
click at [621, 289] on div "Lavender Pure Crepe Hand Embroidered Suit- Set of 3" at bounding box center [486, 279] width 316 height 26
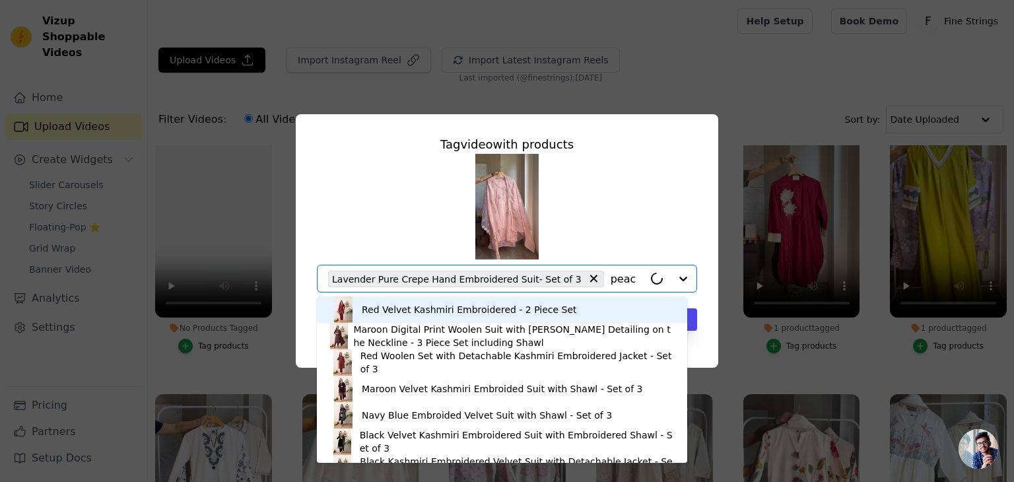
type input "peach"
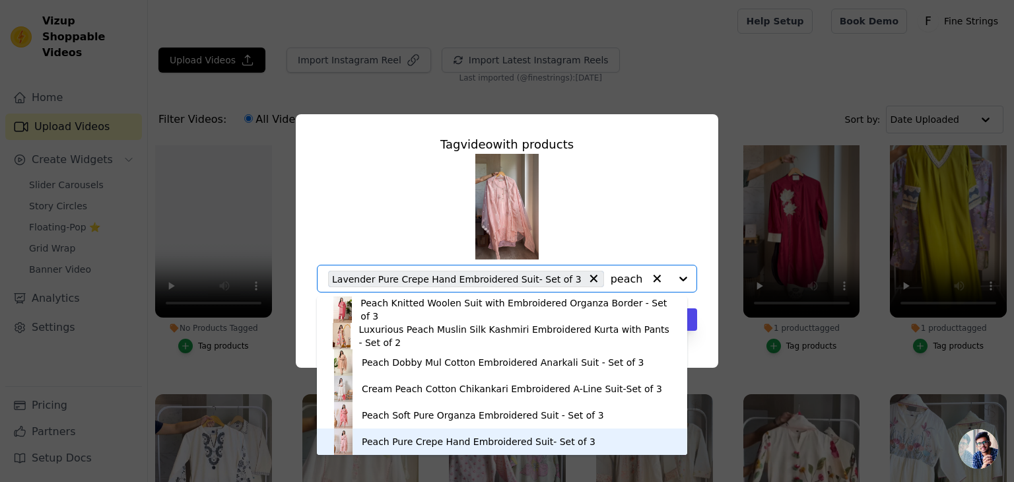
click at [491, 438] on div "Peach Pure Crepe Hand Embroidered Suit- Set of 3" at bounding box center [479, 441] width 234 height 13
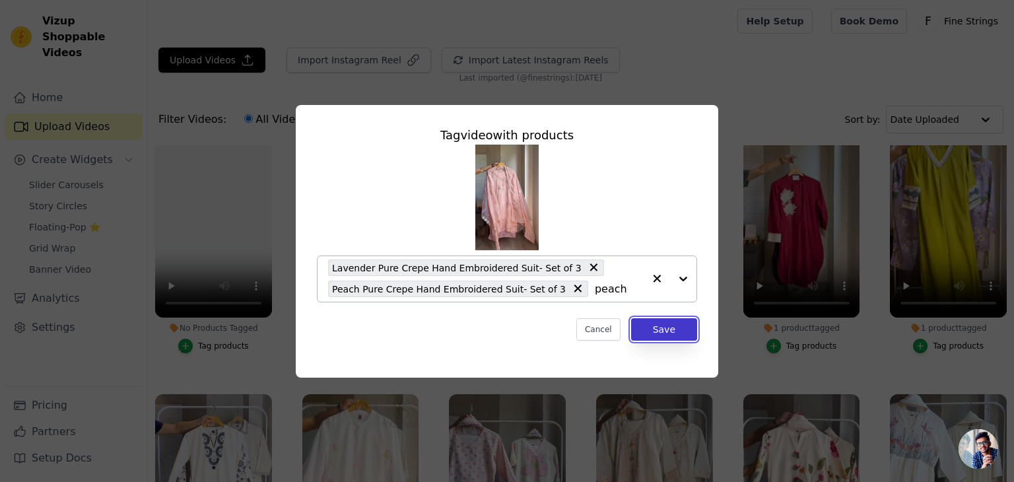
click at [663, 326] on button "Save" at bounding box center [664, 329] width 66 height 22
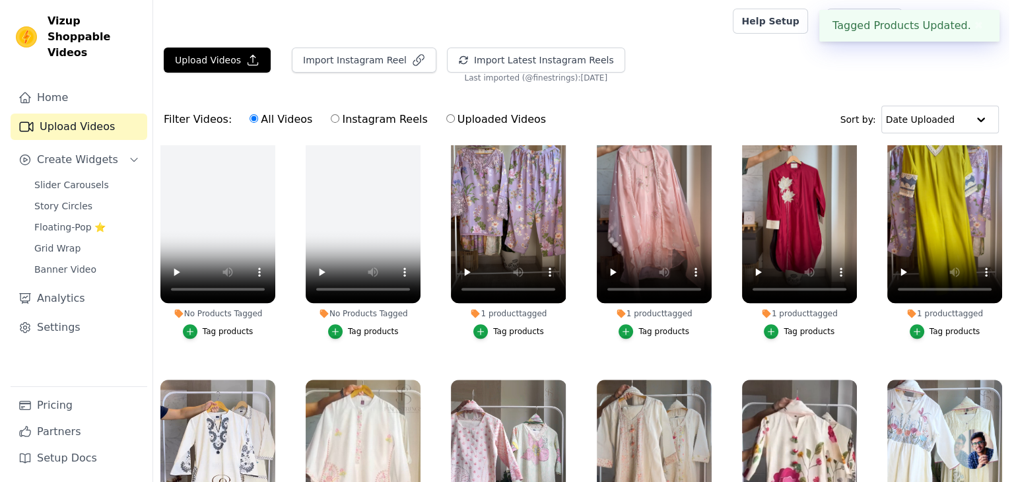
scroll to position [1166, 0]
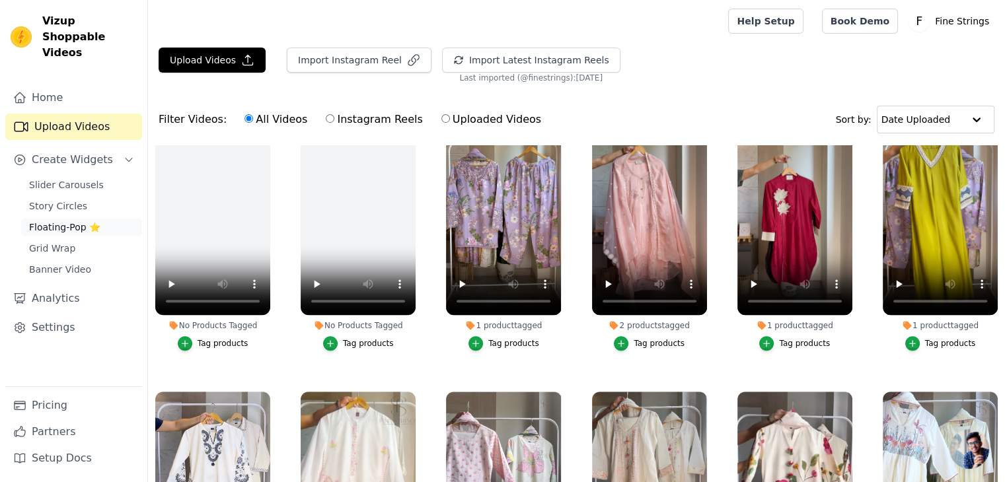
click at [57, 221] on span "Floating-Pop ⭐" at bounding box center [64, 227] width 71 height 13
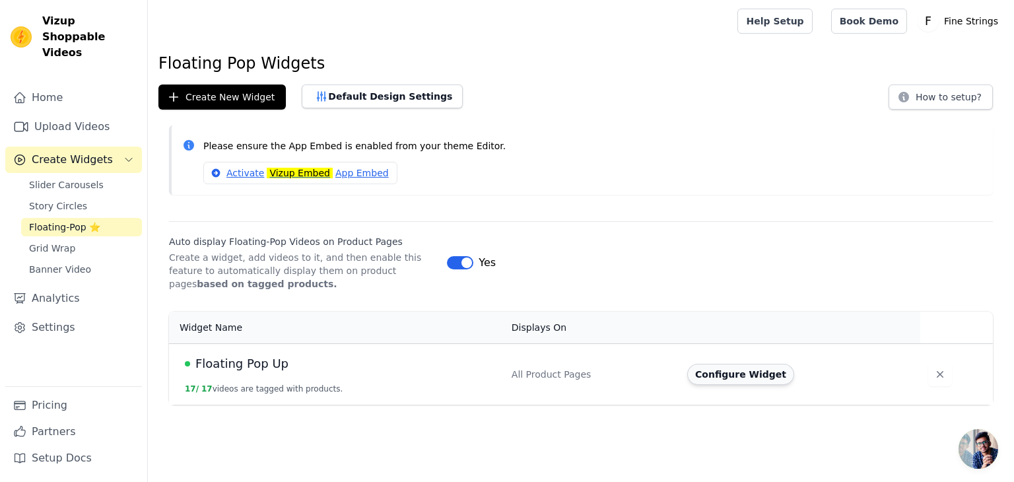
click at [729, 373] on button "Configure Widget" at bounding box center [741, 374] width 107 height 21
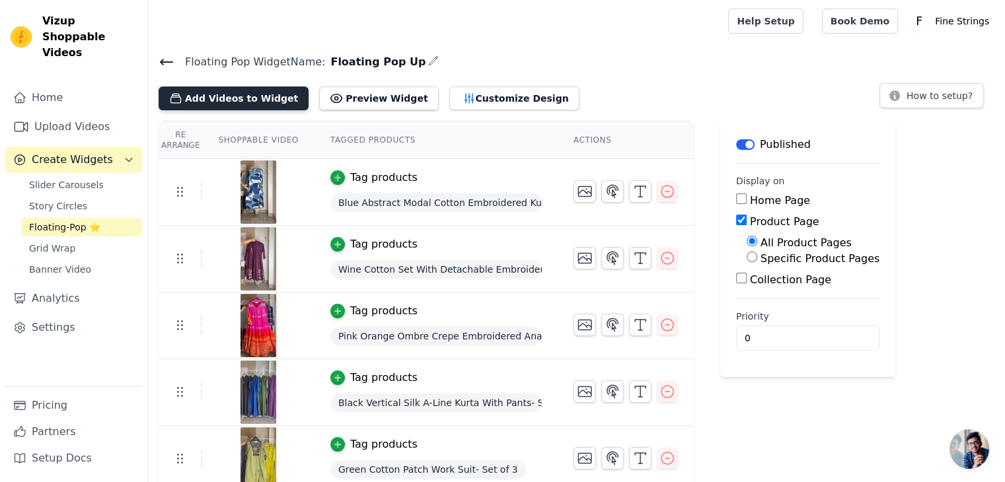
click at [225, 100] on button "Add Videos to Widget" at bounding box center [234, 99] width 150 height 24
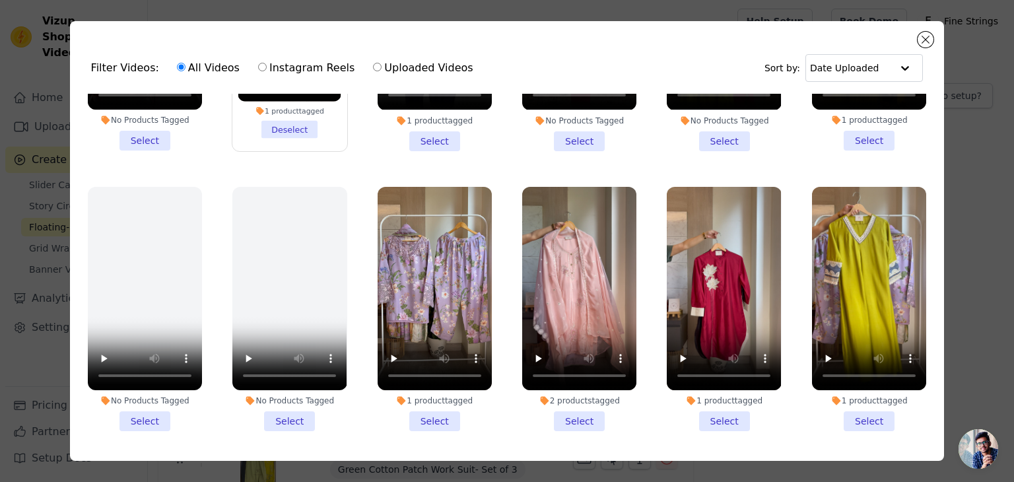
scroll to position [1043, 0]
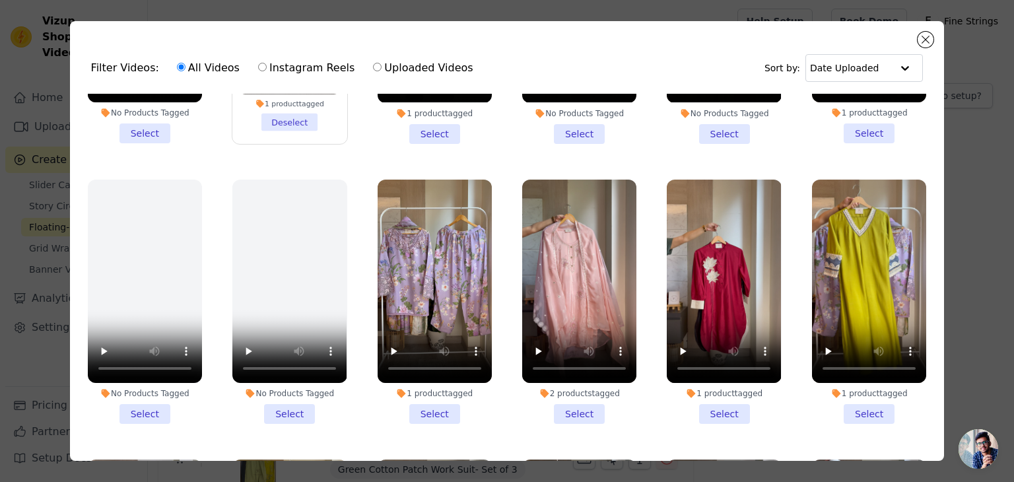
click at [557, 394] on li "2 products tagged Select" at bounding box center [579, 302] width 114 height 244
click at [0, 0] on input "2 products tagged Select" at bounding box center [0, 0] width 0 height 0
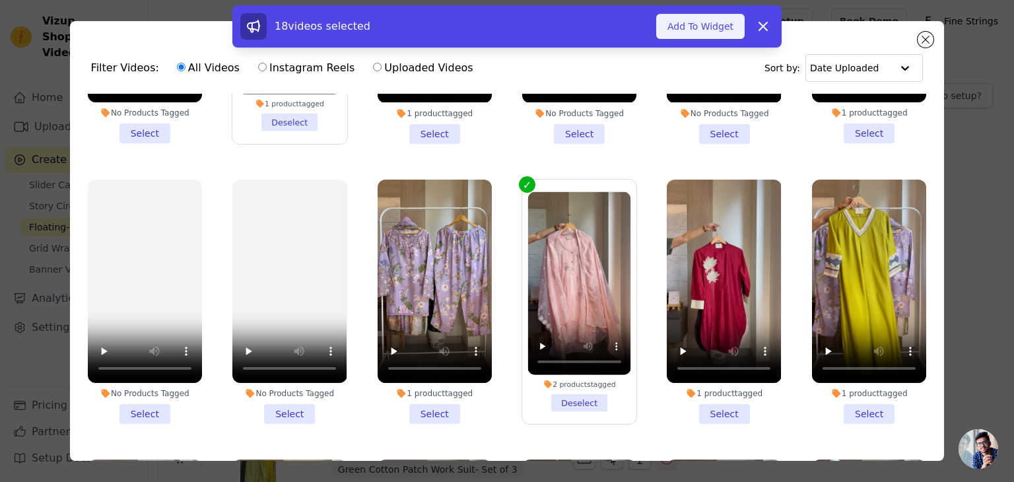
click at [692, 27] on button "Add To Widget" at bounding box center [701, 26] width 89 height 25
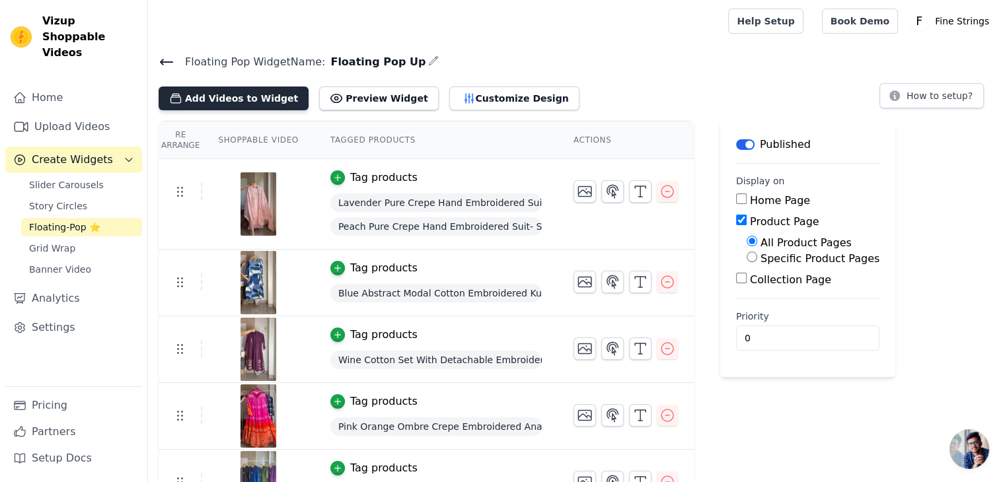
click at [235, 96] on button "Add Videos to Widget" at bounding box center [234, 99] width 150 height 24
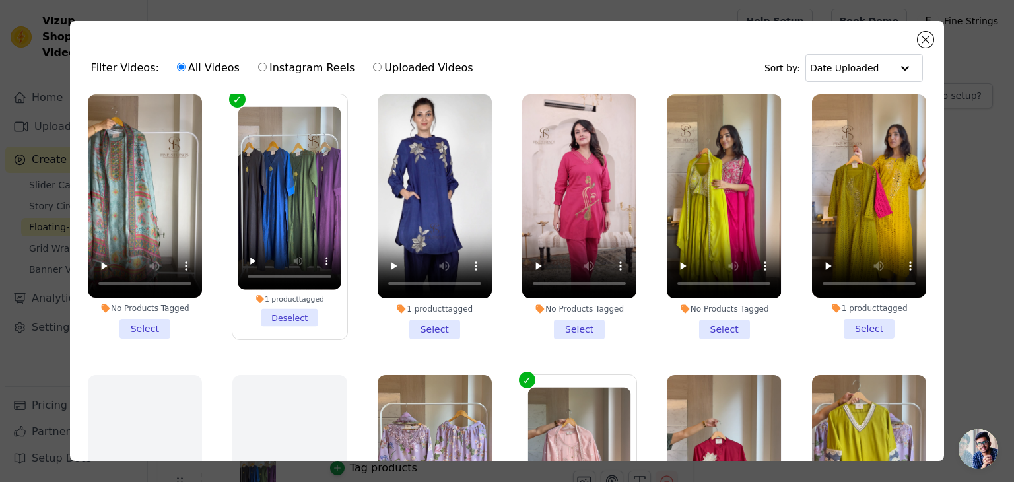
scroll to position [843, 0]
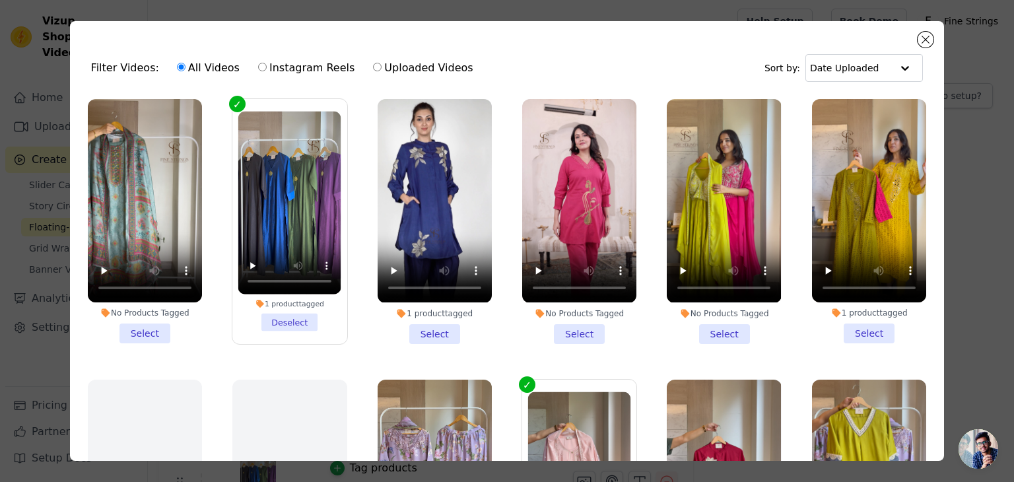
click at [432, 319] on li "1 product tagged Select" at bounding box center [435, 221] width 114 height 244
click at [0, 0] on input "1 product tagged Select" at bounding box center [0, 0] width 0 height 0
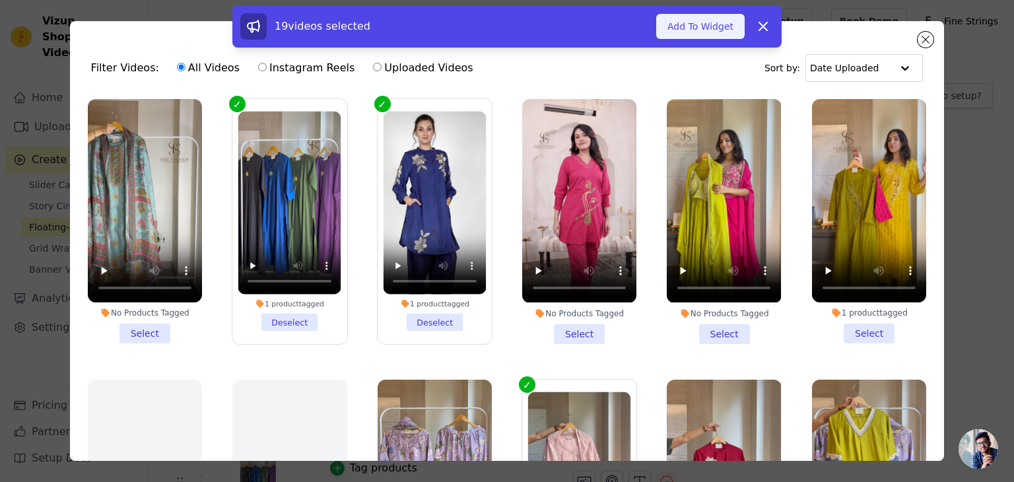
click at [721, 19] on button "Add To Widget" at bounding box center [701, 26] width 89 height 25
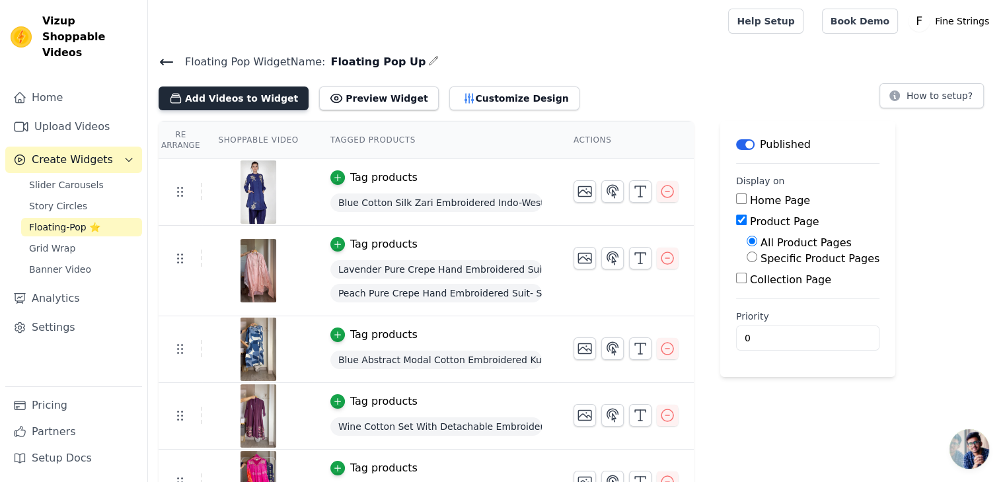
click at [217, 101] on button "Add Videos to Widget" at bounding box center [234, 99] width 150 height 24
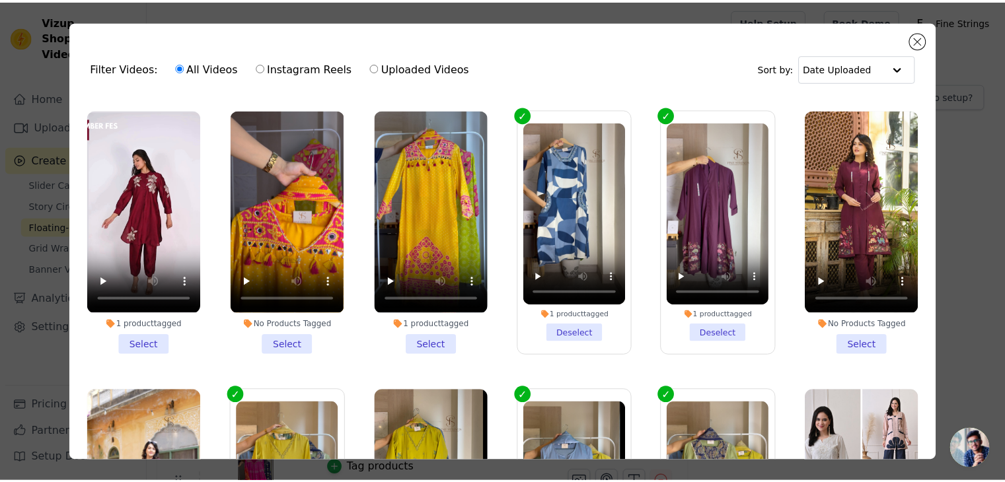
scroll to position [0, 0]
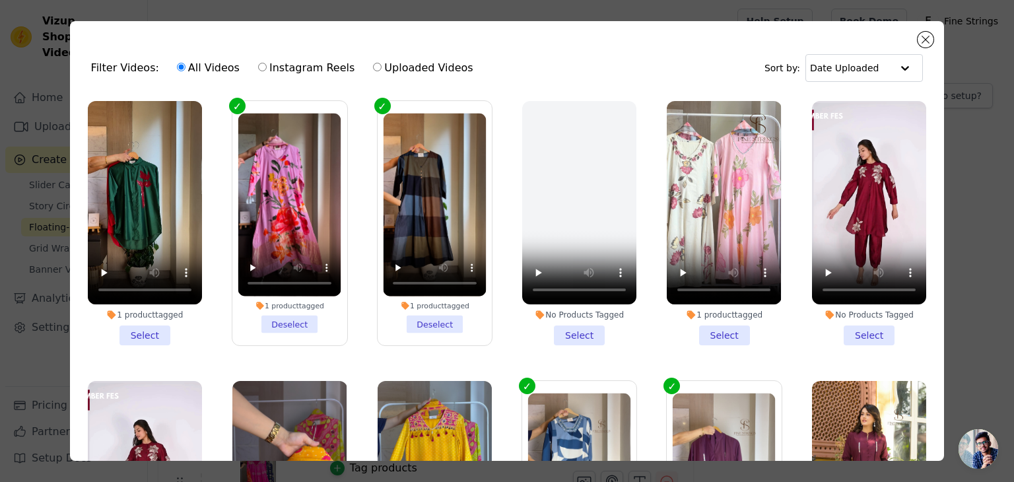
click at [40, 265] on div "Filter Videos: All Videos Instagram Reels Uploaded Videos Sort by: Date Uploade…" at bounding box center [507, 241] width 972 height 482
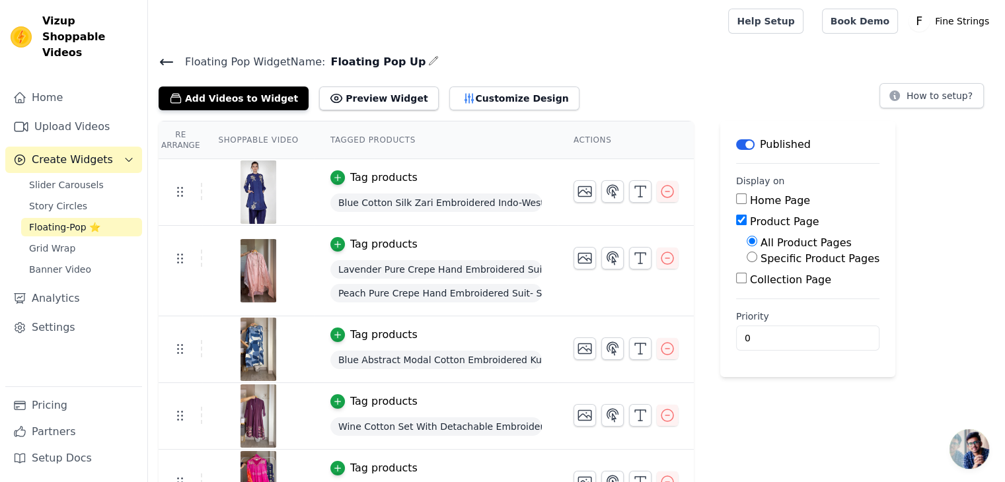
click at [122, 147] on button "Create Widgets" at bounding box center [73, 160] width 137 height 26
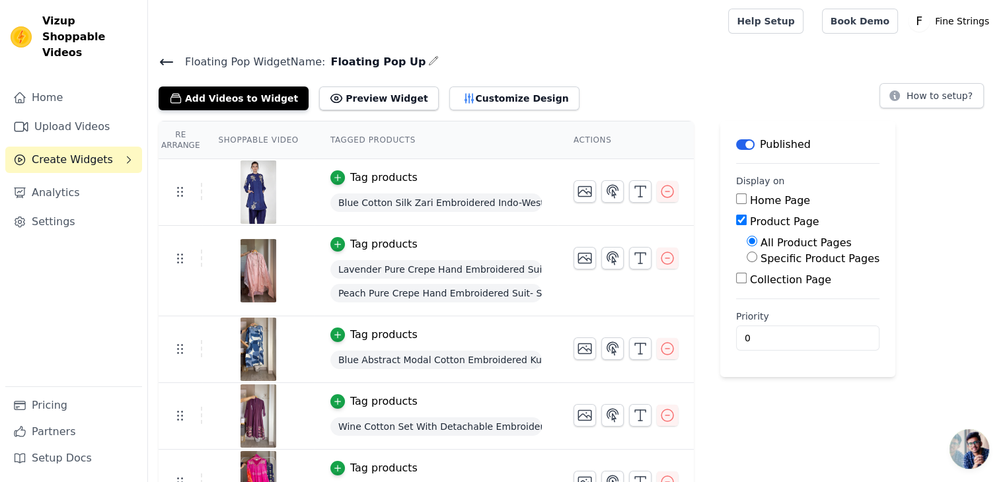
click at [122, 147] on button "Create Widgets" at bounding box center [73, 160] width 137 height 26
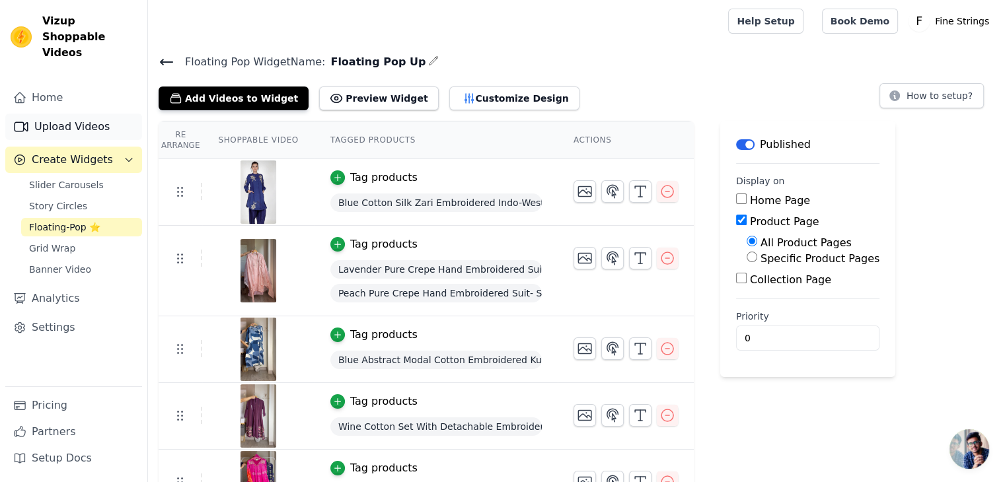
click at [104, 114] on link "Upload Videos" at bounding box center [73, 127] width 137 height 26
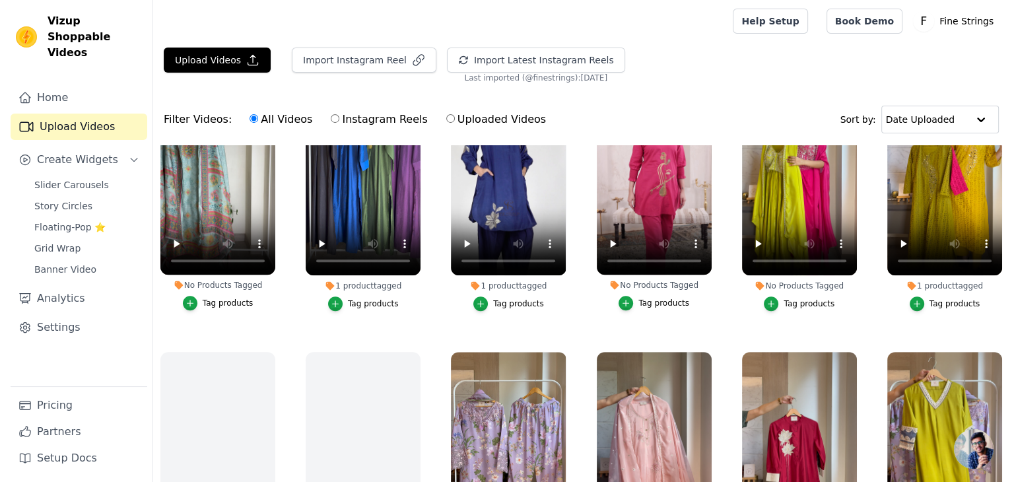
scroll to position [909, 0]
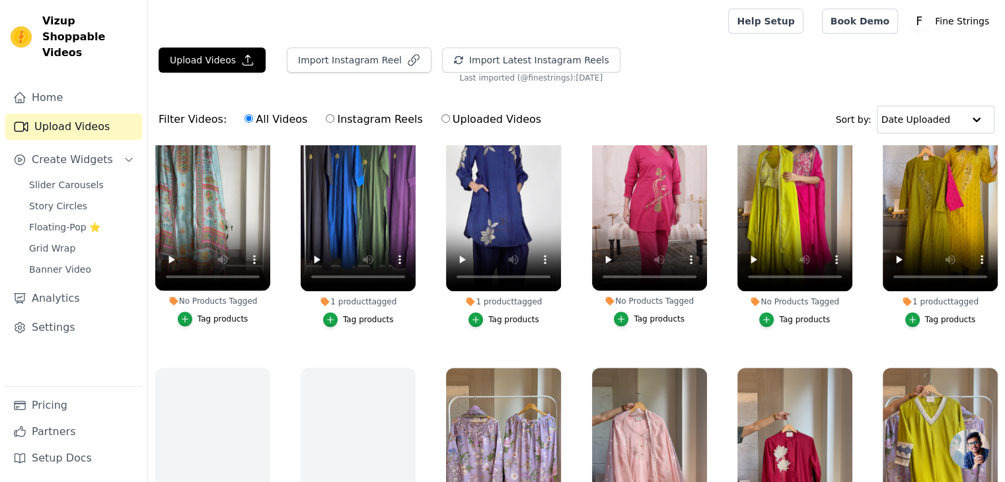
click at [359, 314] on div "Tag products" at bounding box center [368, 319] width 51 height 11
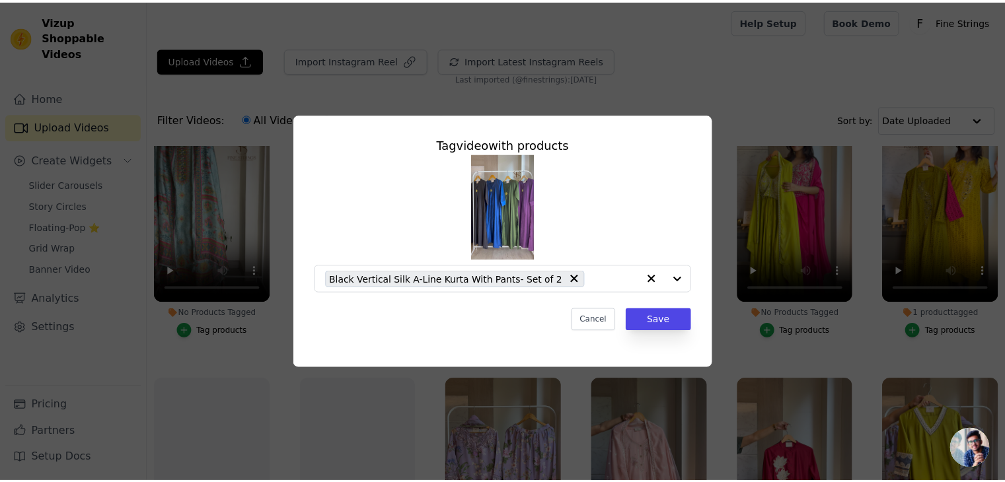
scroll to position [919, 0]
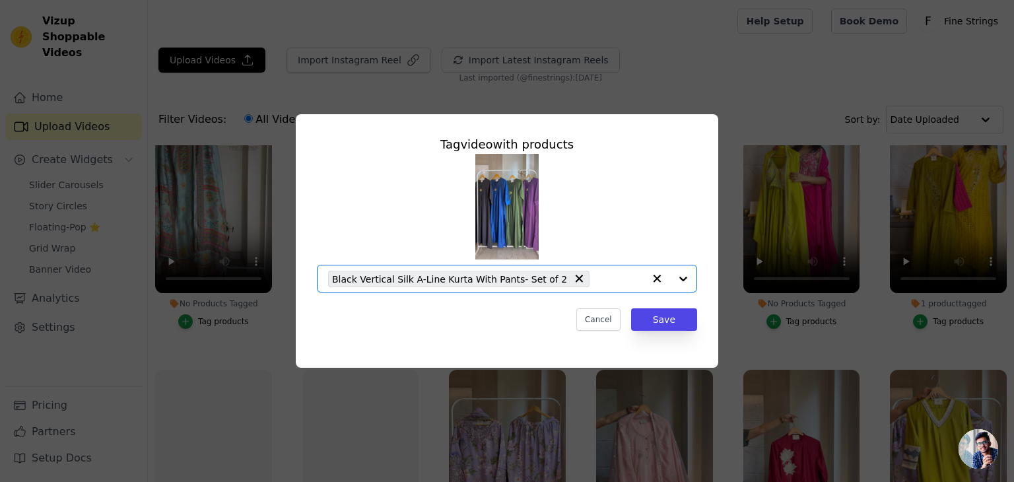
click at [596, 282] on input "1 product tagged Tag video with products Option Black Vertical Silk A-Line Kurt…" at bounding box center [620, 279] width 48 height 13
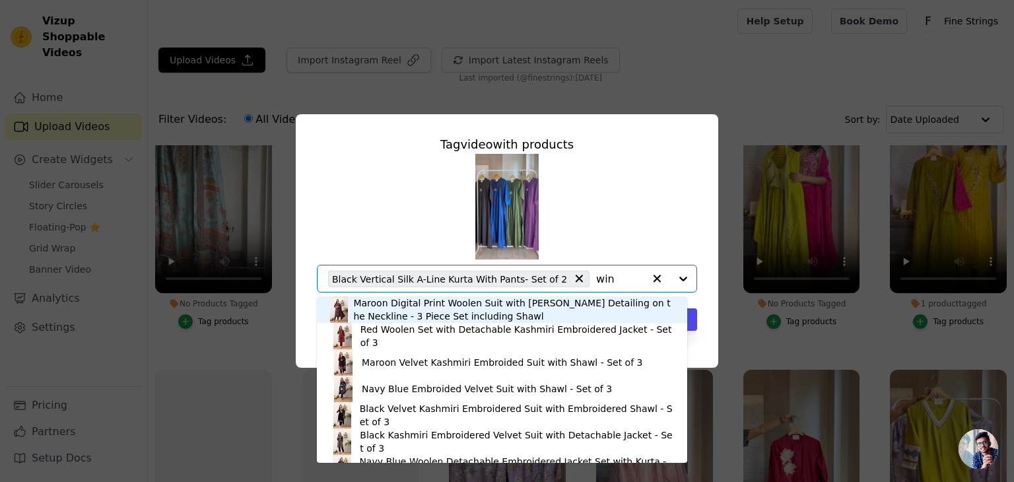
type input "wine"
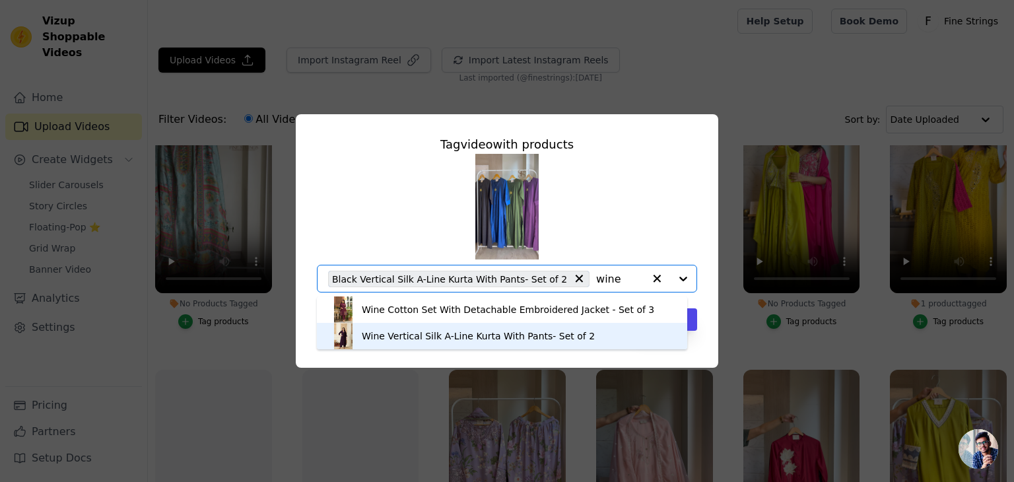
click at [446, 343] on div "Wine Vertical Silk A-Line Kurta With Pants- Set of 2" at bounding box center [502, 336] width 344 height 26
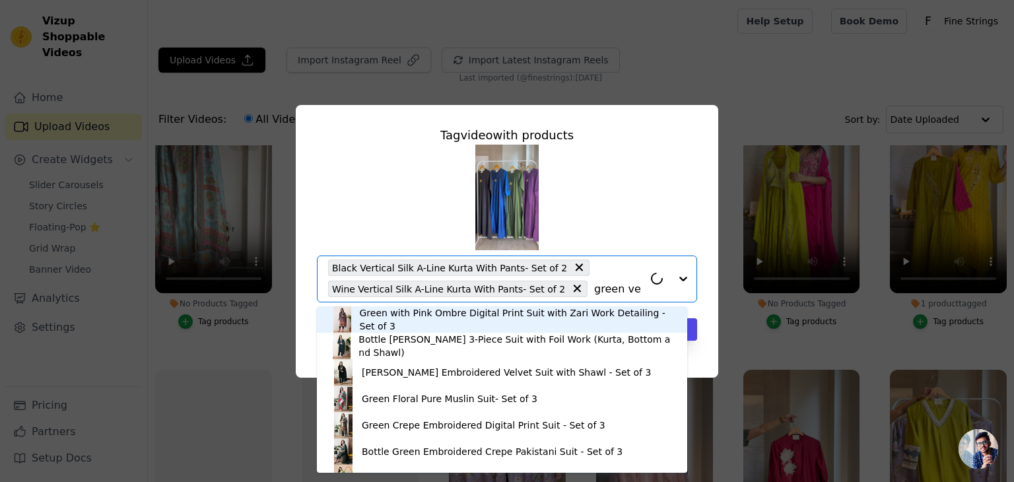
type input "green ver"
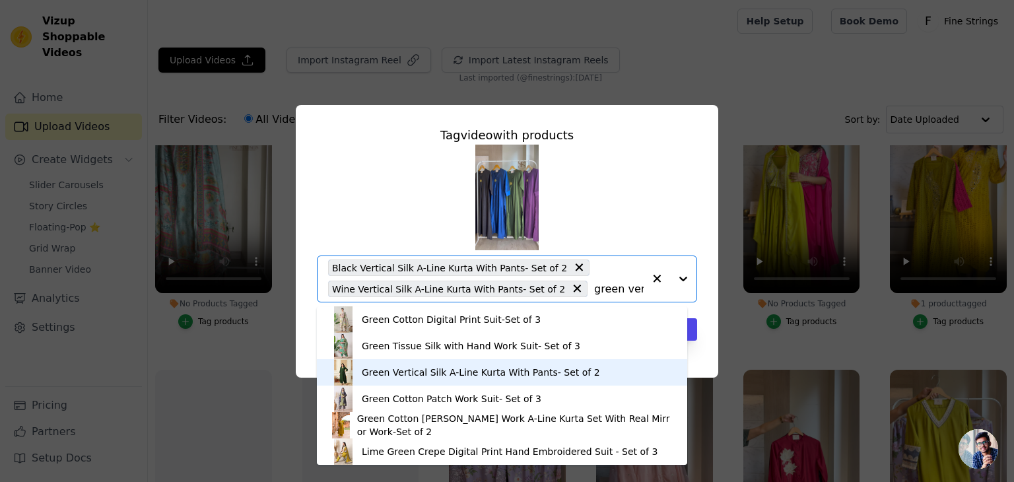
click at [493, 376] on div "Green Vertical Silk A-Line Kurta With Pants- Set of 2" at bounding box center [481, 372] width 238 height 13
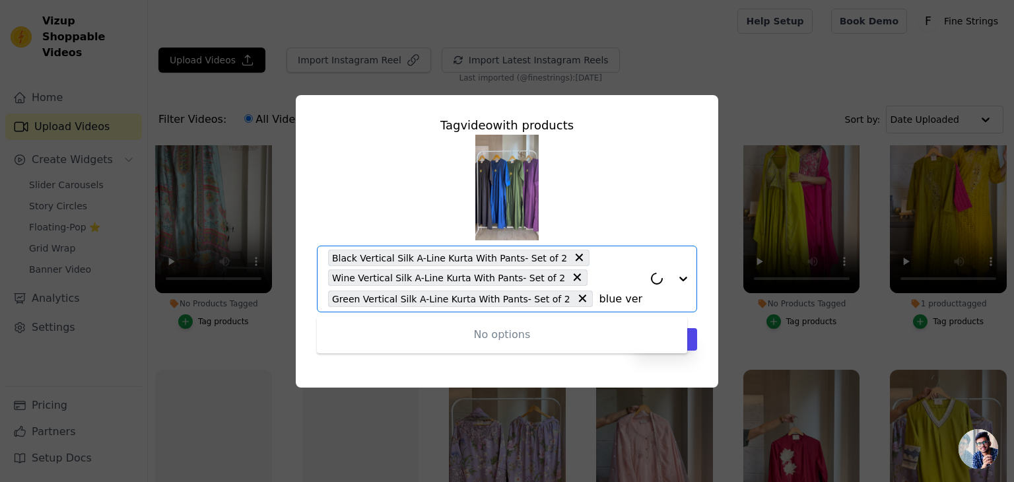
type input "blue vert"
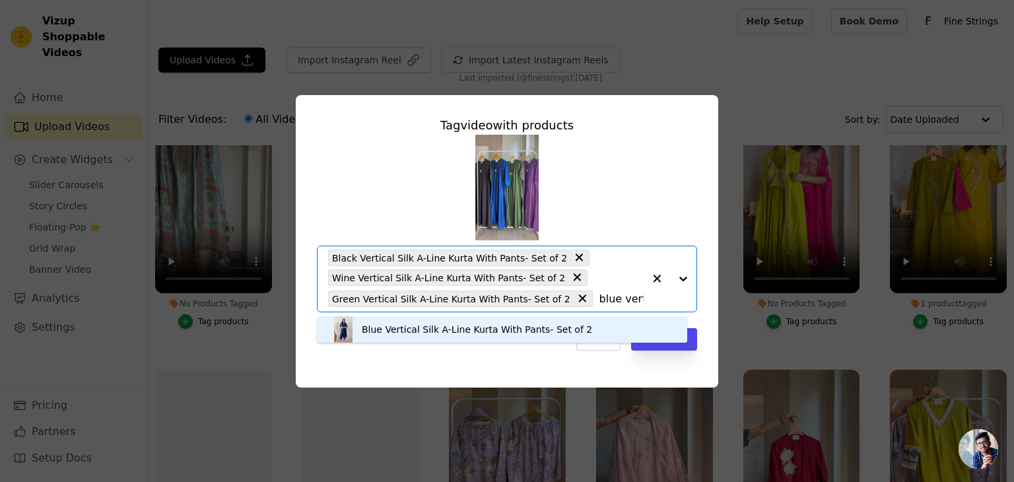
click at [511, 326] on div "Blue Vertical Silk A-Line Kurta With Pants- Set of 2" at bounding box center [477, 329] width 231 height 13
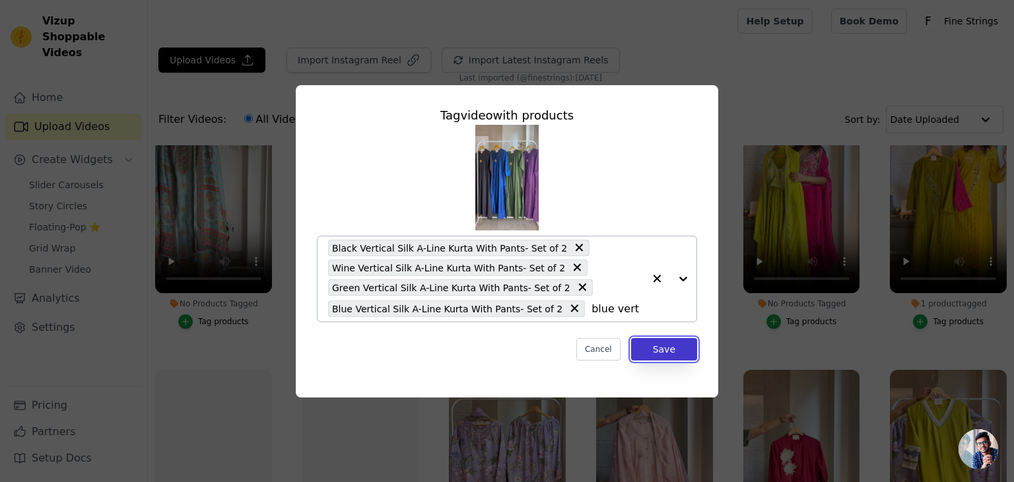
click at [693, 343] on button "Save" at bounding box center [664, 349] width 66 height 22
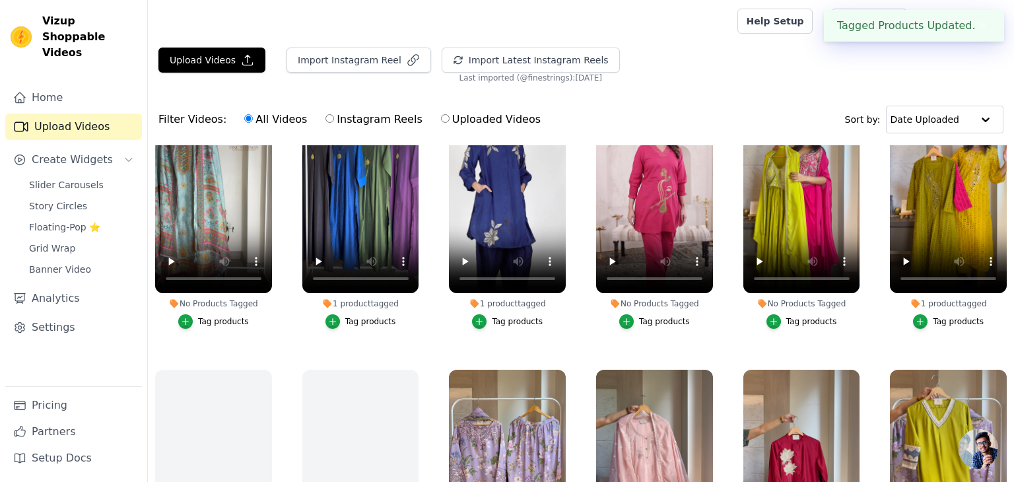
scroll to position [909, 0]
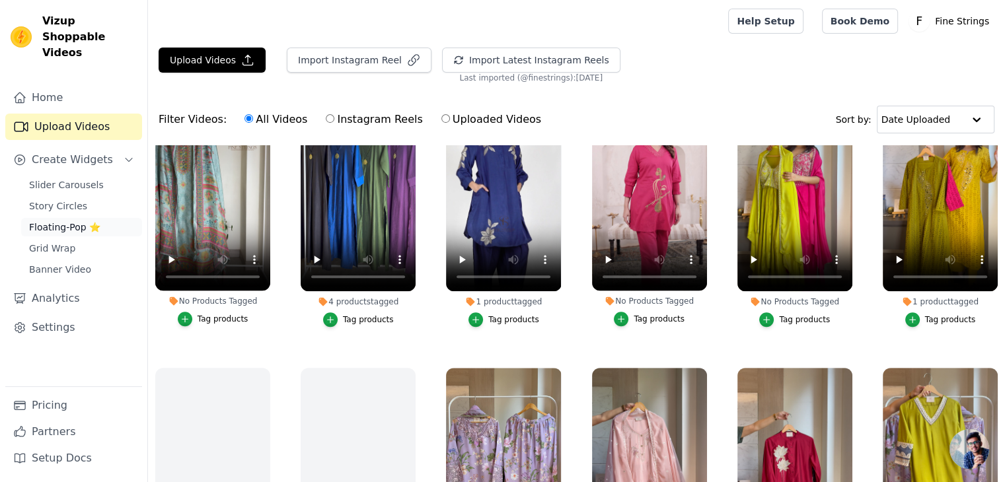
click at [63, 221] on span "Floating-Pop ⭐" at bounding box center [64, 227] width 71 height 13
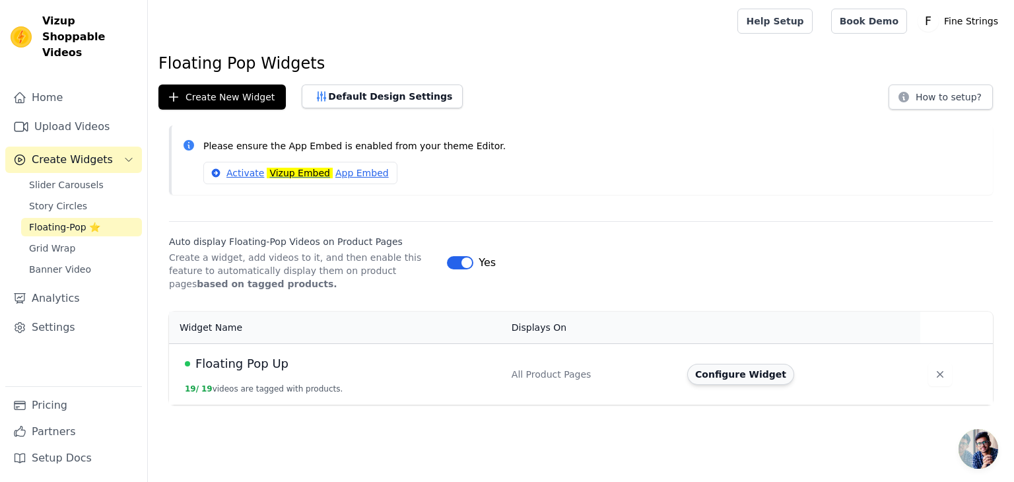
click at [727, 375] on button "Configure Widget" at bounding box center [741, 374] width 107 height 21
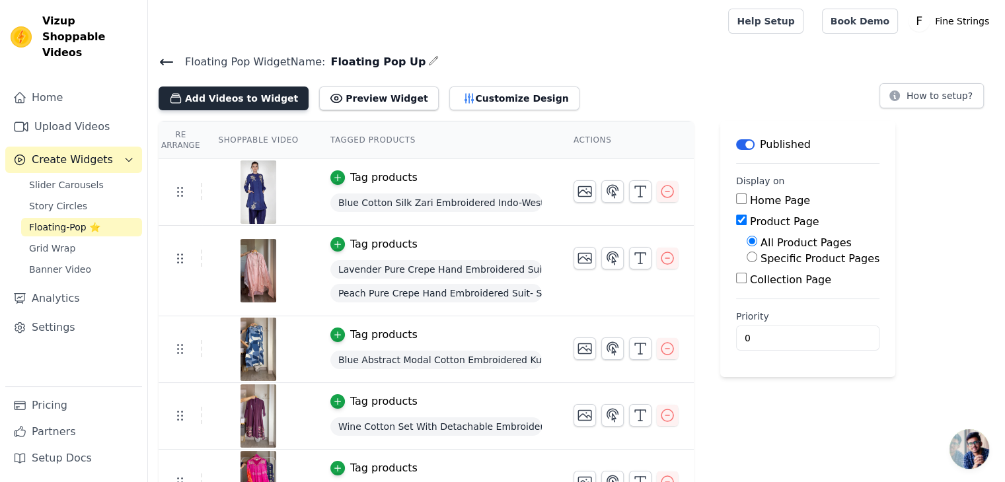
click at [199, 98] on button "Add Videos to Widget" at bounding box center [234, 99] width 150 height 24
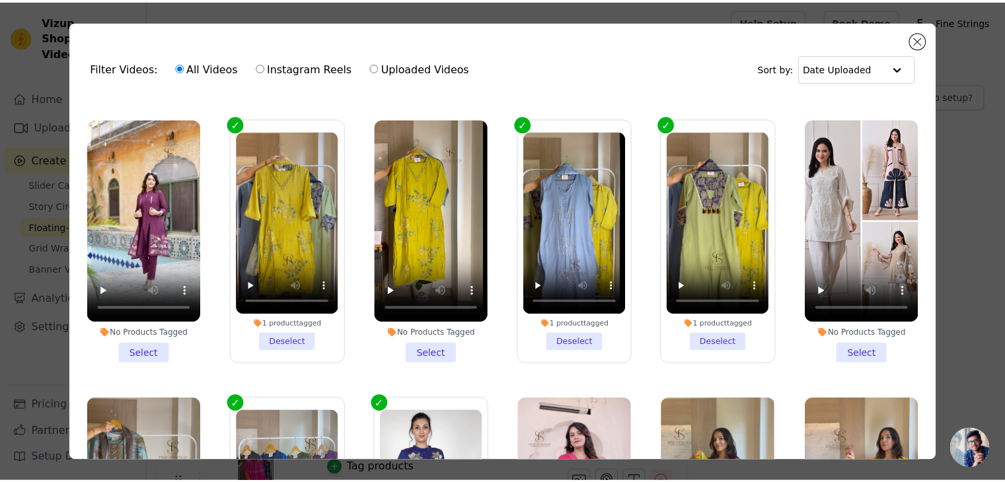
scroll to position [539, 0]
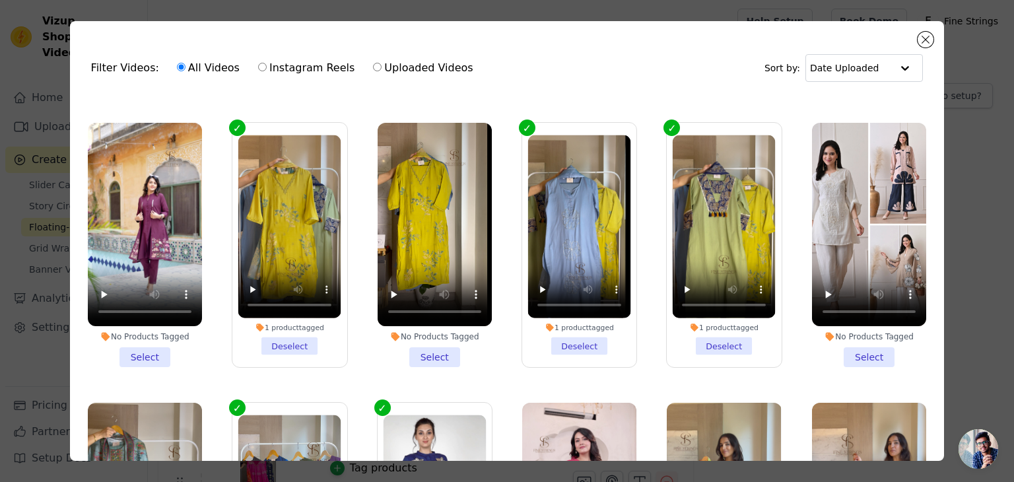
click at [542, 15] on div "Filter Videos: All Videos Instagram Reels Uploaded Videos Sort by: Date Uploade…" at bounding box center [507, 241] width 972 height 482
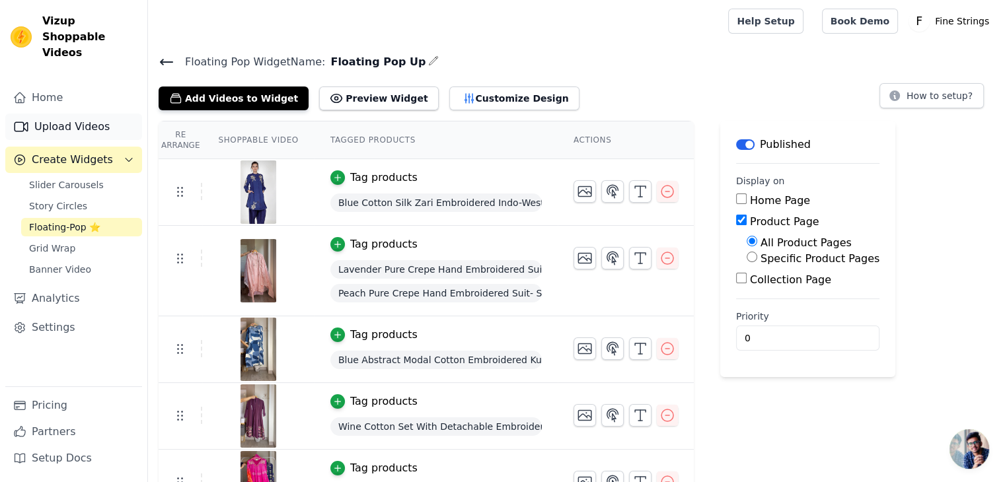
click at [77, 114] on link "Upload Videos" at bounding box center [73, 127] width 137 height 26
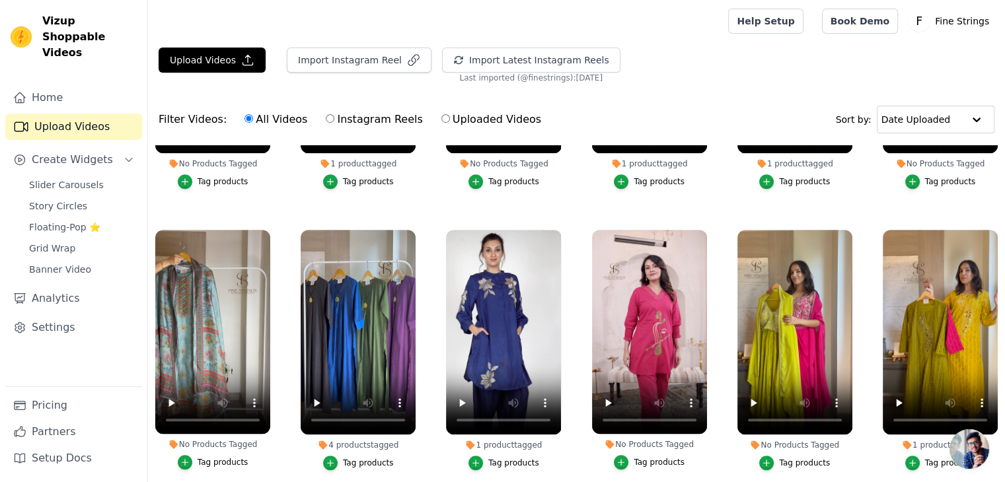
scroll to position [773, 0]
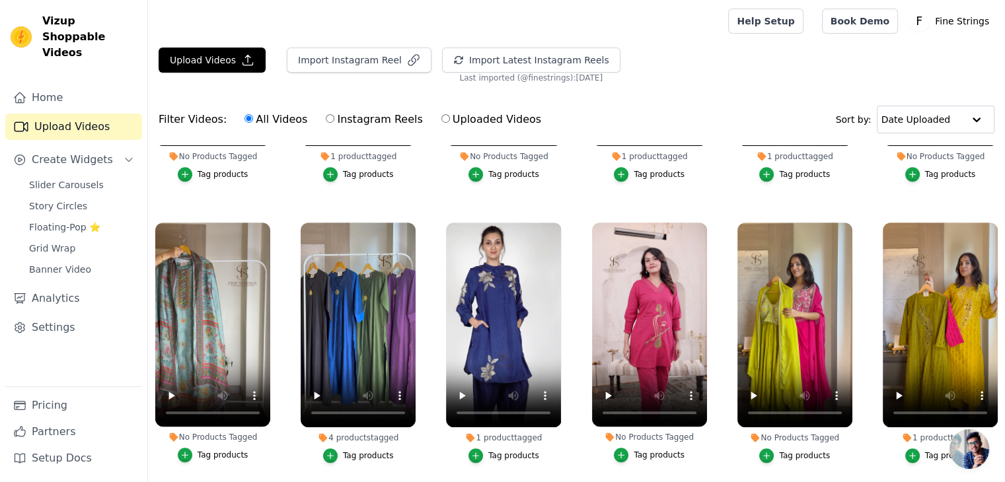
click at [217, 450] on div "Tag products" at bounding box center [222, 455] width 51 height 11
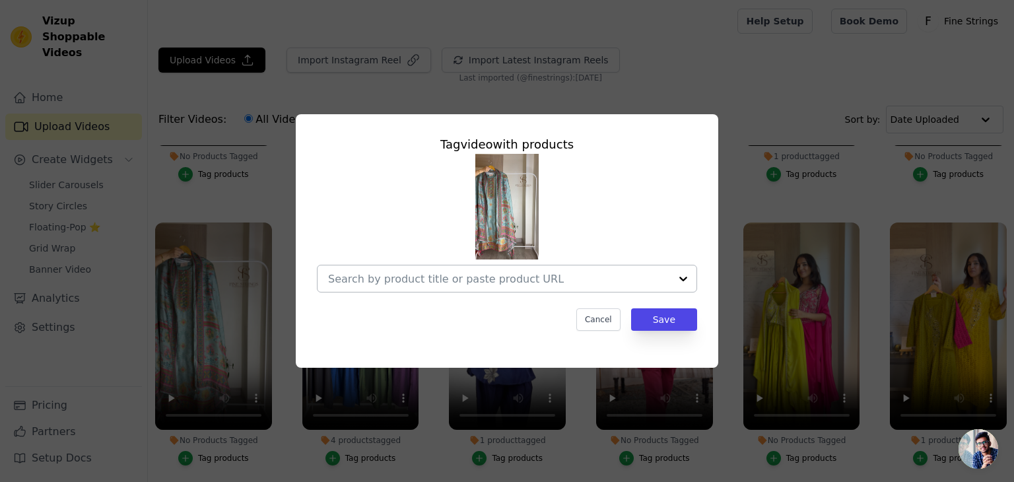
click at [359, 282] on input "No Products Tagged Tag video with products Cancel Save Tag products" at bounding box center [499, 279] width 342 height 13
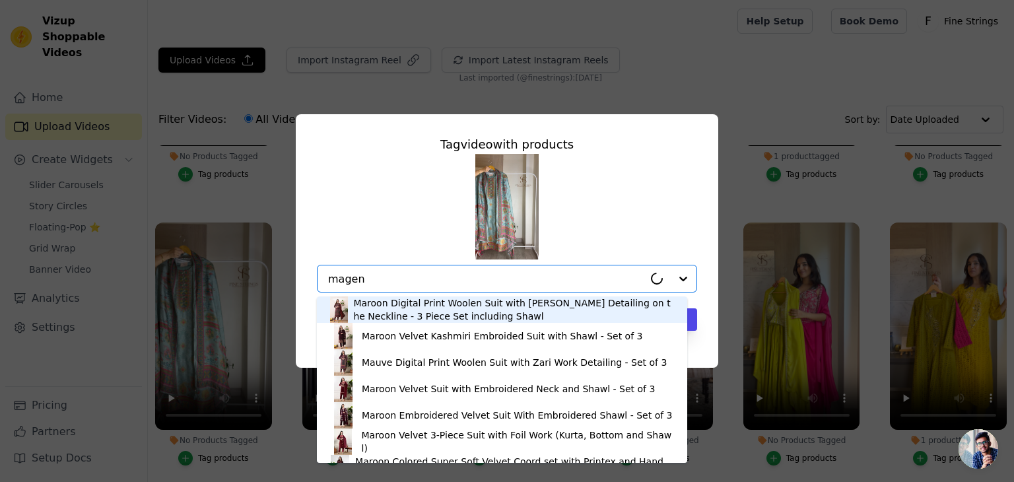
type input "magent"
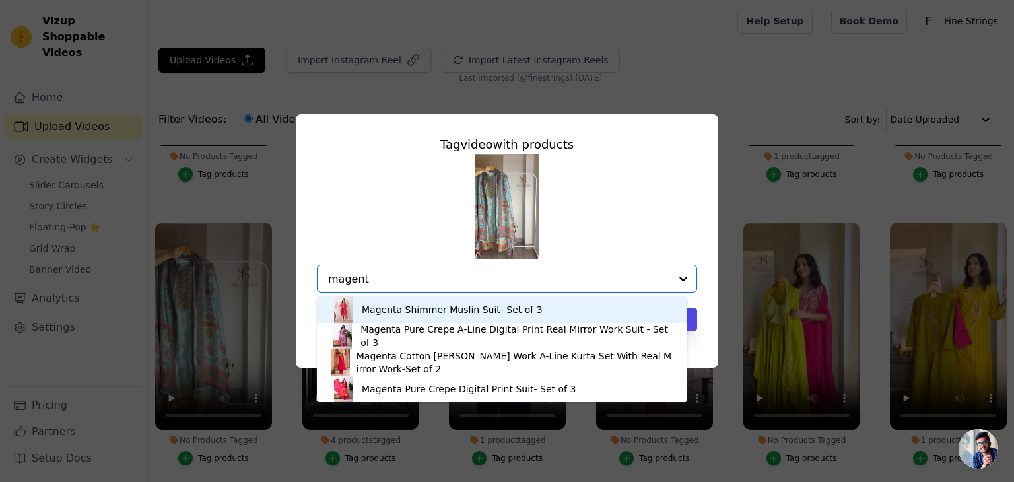
click at [387, 311] on div "Magenta Shimmer Muslin Suit- Set of 3" at bounding box center [452, 309] width 181 height 13
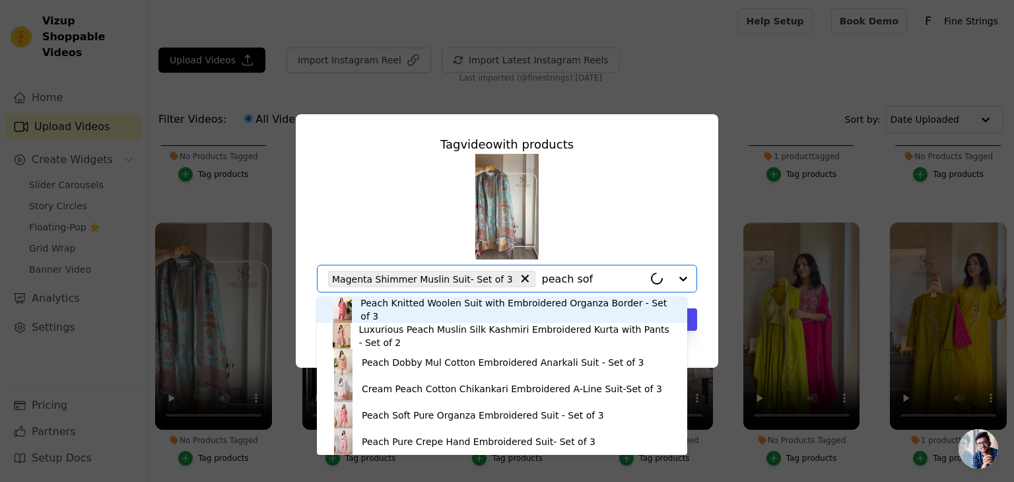
type input "peach soft"
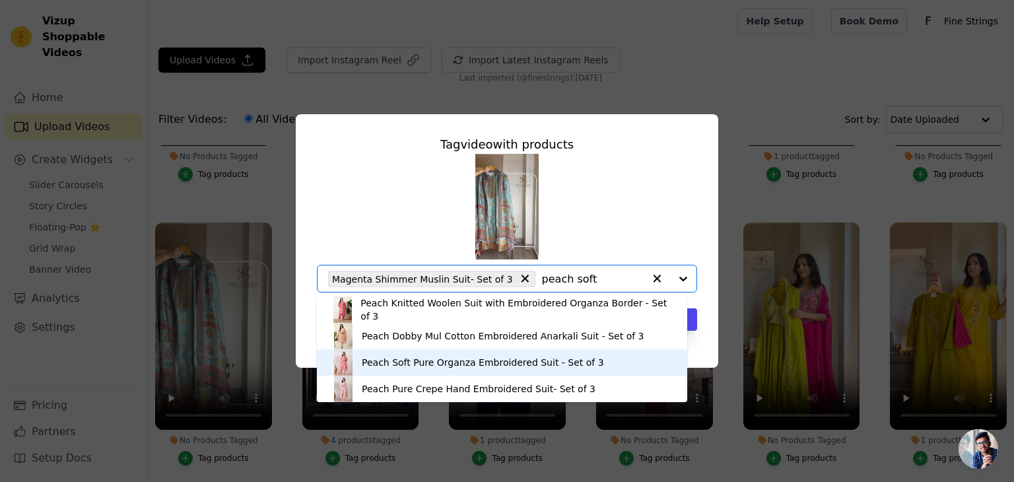
click at [428, 363] on div "Peach Soft Pure Organza Embroidered Suit - Set of 3" at bounding box center [483, 362] width 242 height 13
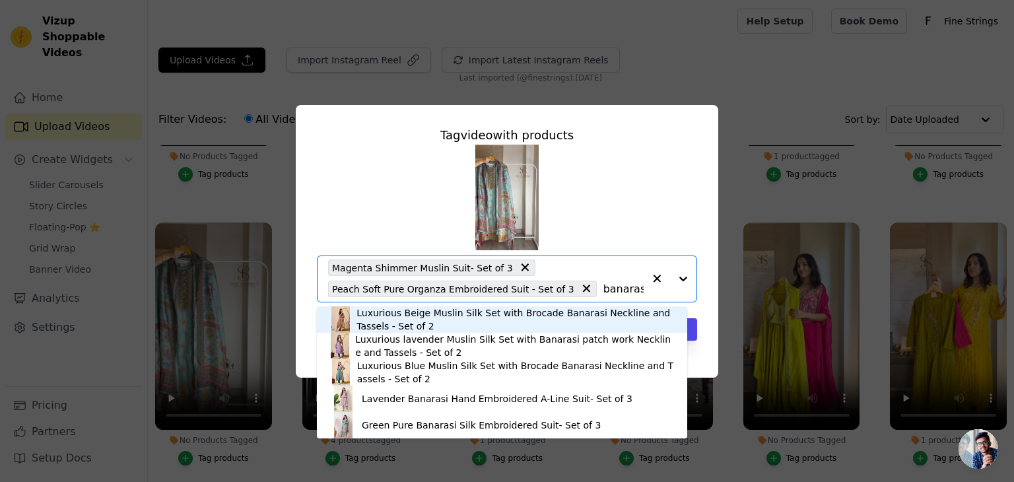
type input "banarasi"
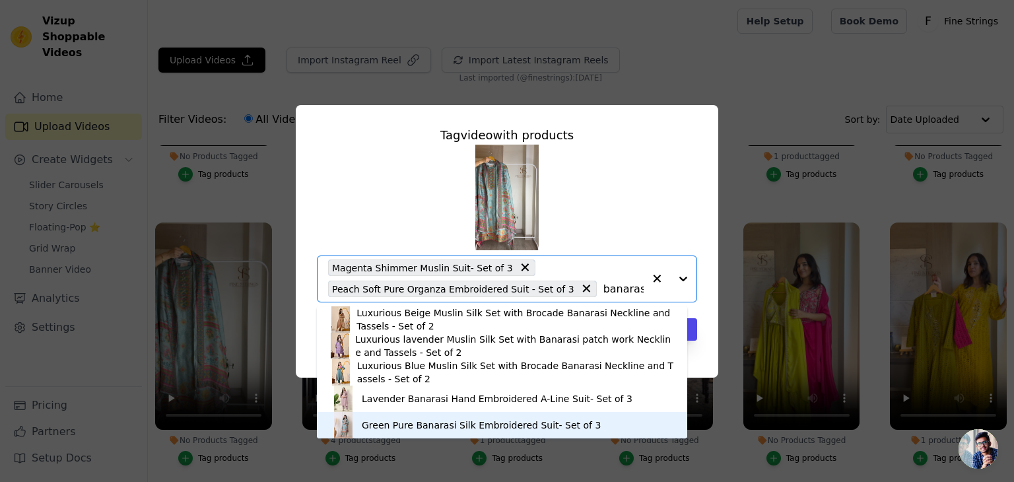
click at [404, 425] on div "Green Pure Banarasi Silk Embroidered Suit- Set of 3" at bounding box center [481, 425] width 239 height 13
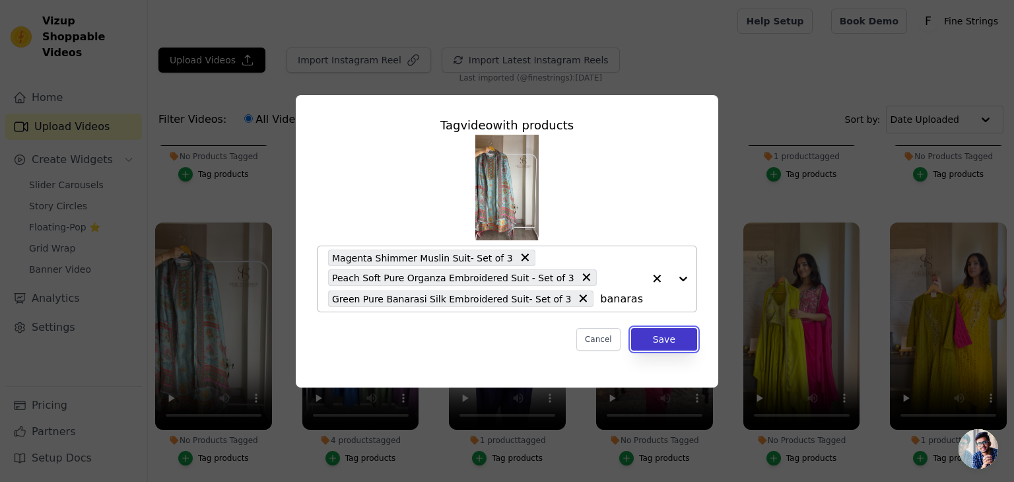
click at [665, 345] on button "Save" at bounding box center [664, 339] width 66 height 22
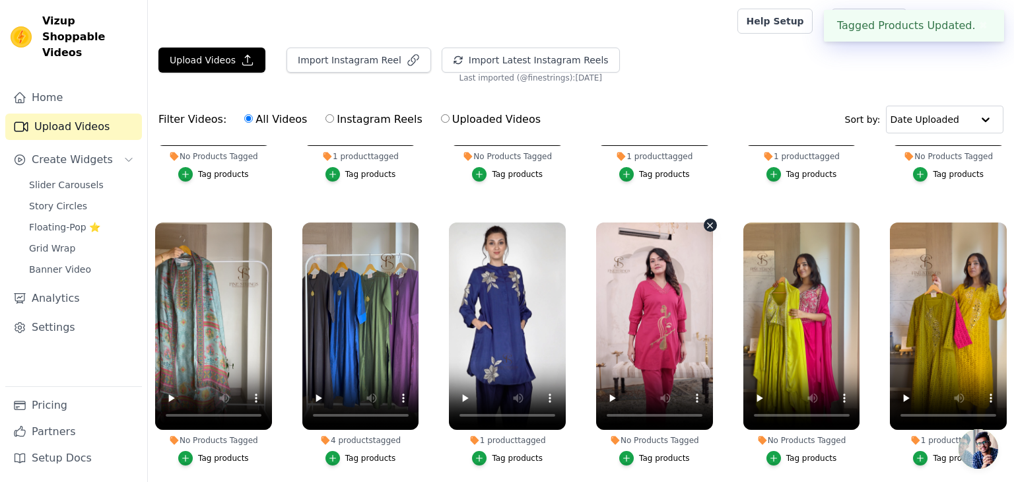
scroll to position [773, 0]
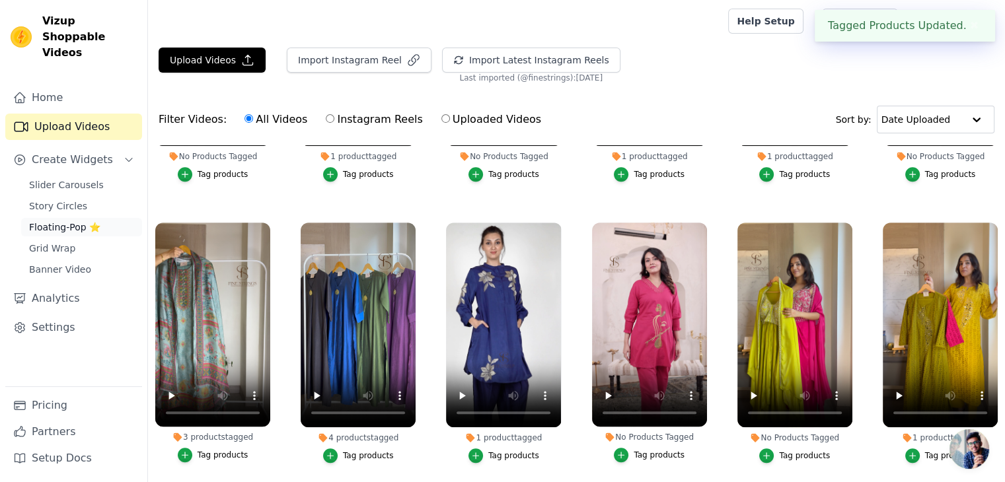
click at [67, 221] on span "Floating-Pop ⭐" at bounding box center [64, 227] width 71 height 13
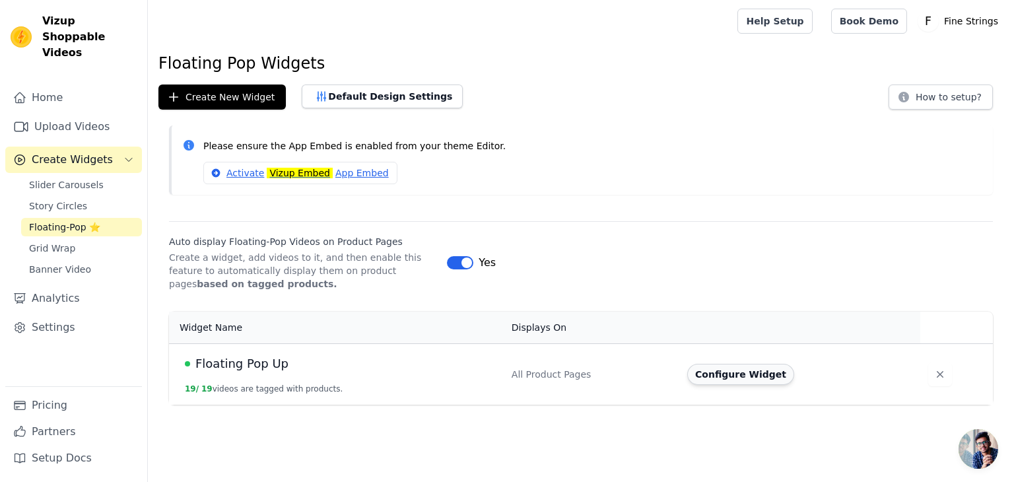
click at [734, 376] on button "Configure Widget" at bounding box center [741, 374] width 107 height 21
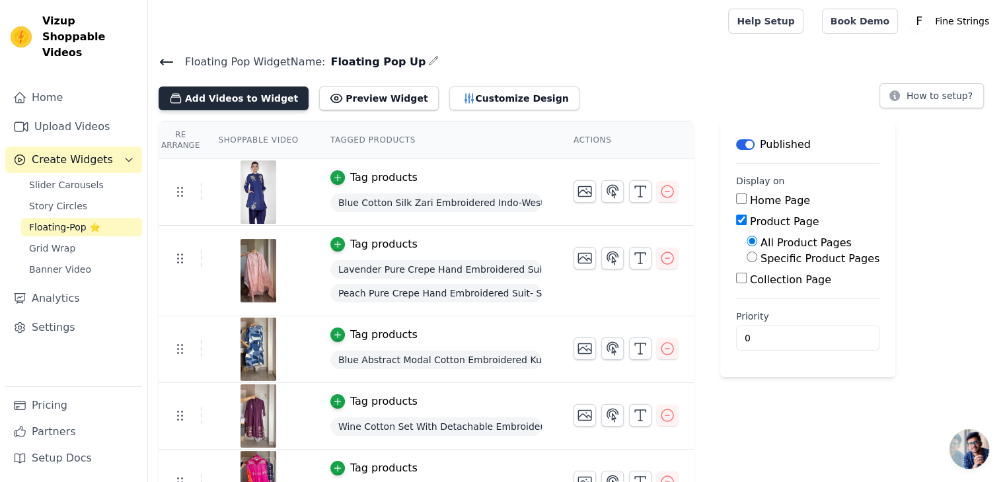
click at [236, 98] on button "Add Videos to Widget" at bounding box center [234, 99] width 150 height 24
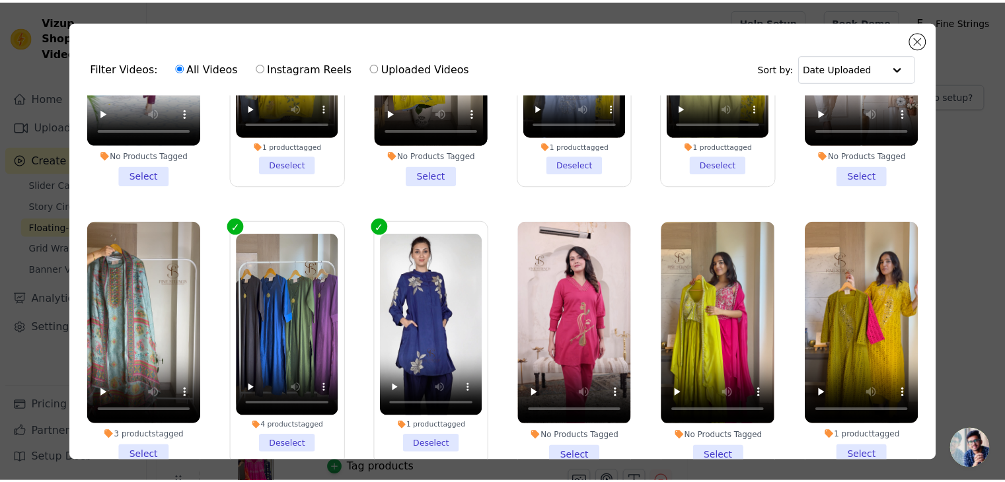
scroll to position [717, 0]
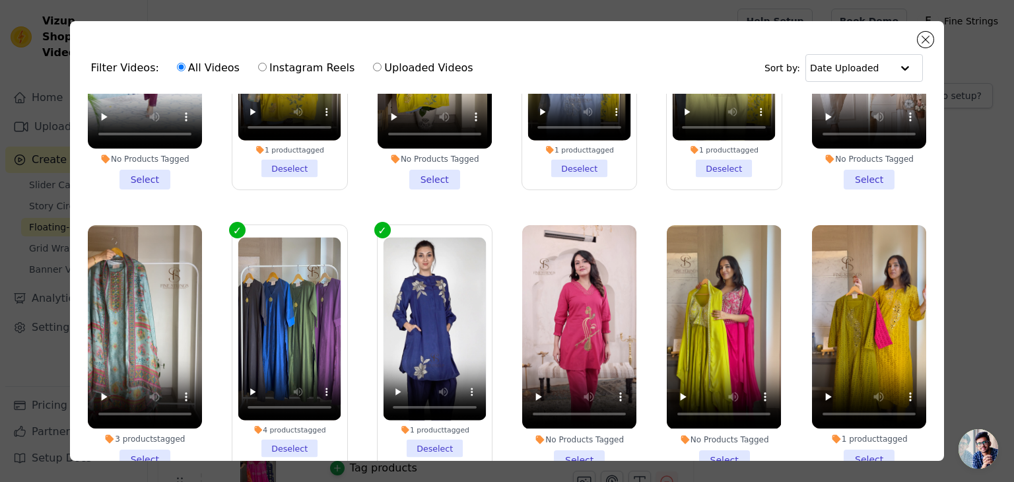
click at [140, 442] on li "3 products tagged Select" at bounding box center [145, 347] width 114 height 244
click at [0, 0] on input "3 products tagged Select" at bounding box center [0, 0] width 0 height 0
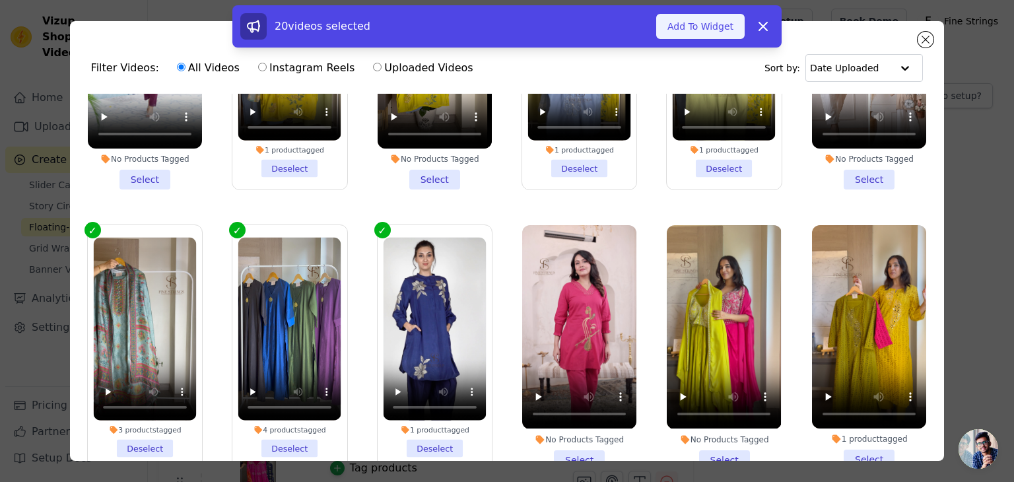
click at [701, 20] on button "Add To Widget" at bounding box center [701, 26] width 89 height 25
